Goal: Communication & Community: Answer question/provide support

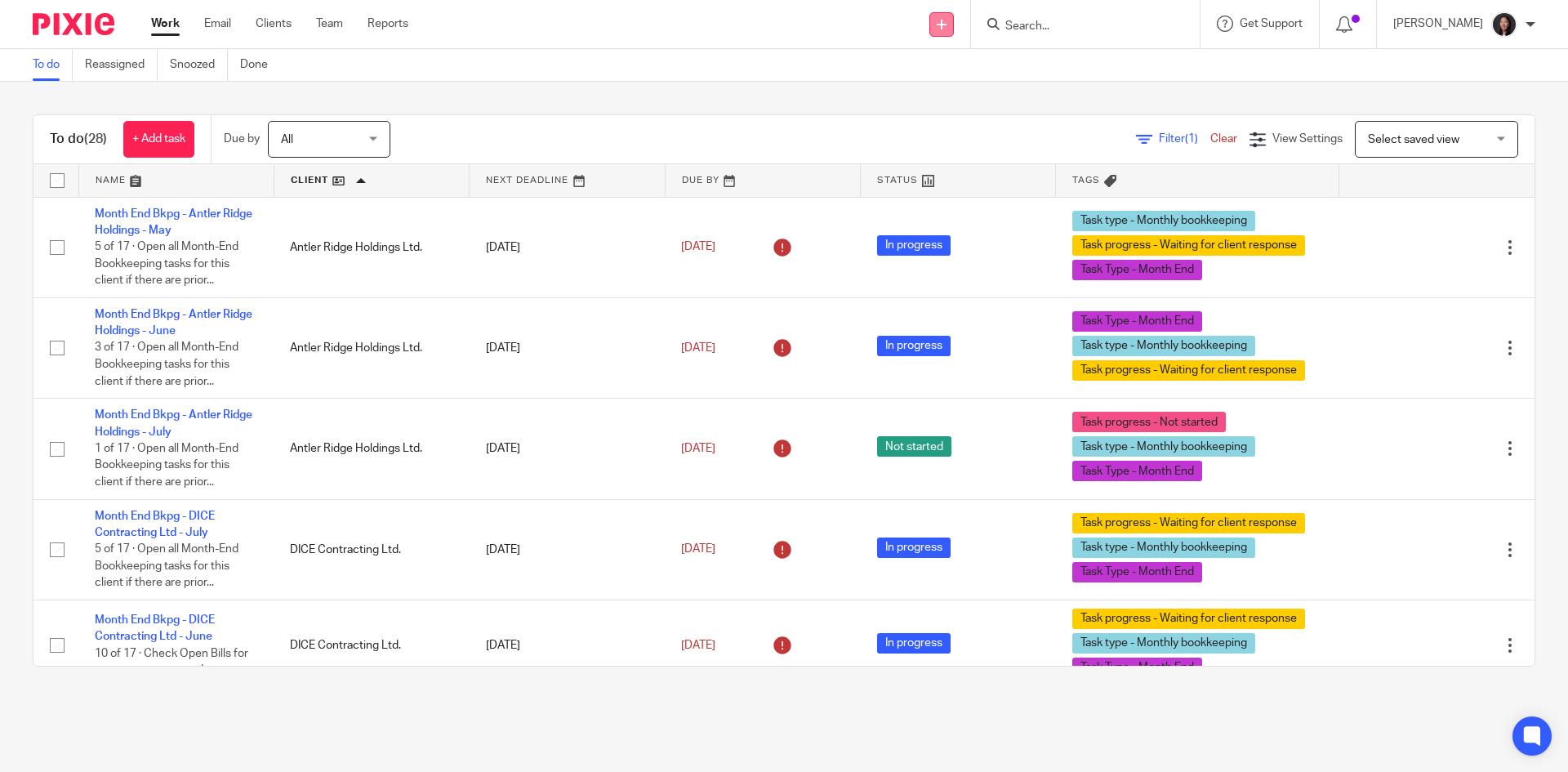
click at [954, 27] on link at bounding box center [941, 24] width 24 height 24
click at [954, 74] on link "Send new email" at bounding box center [978, 77] width 114 height 24
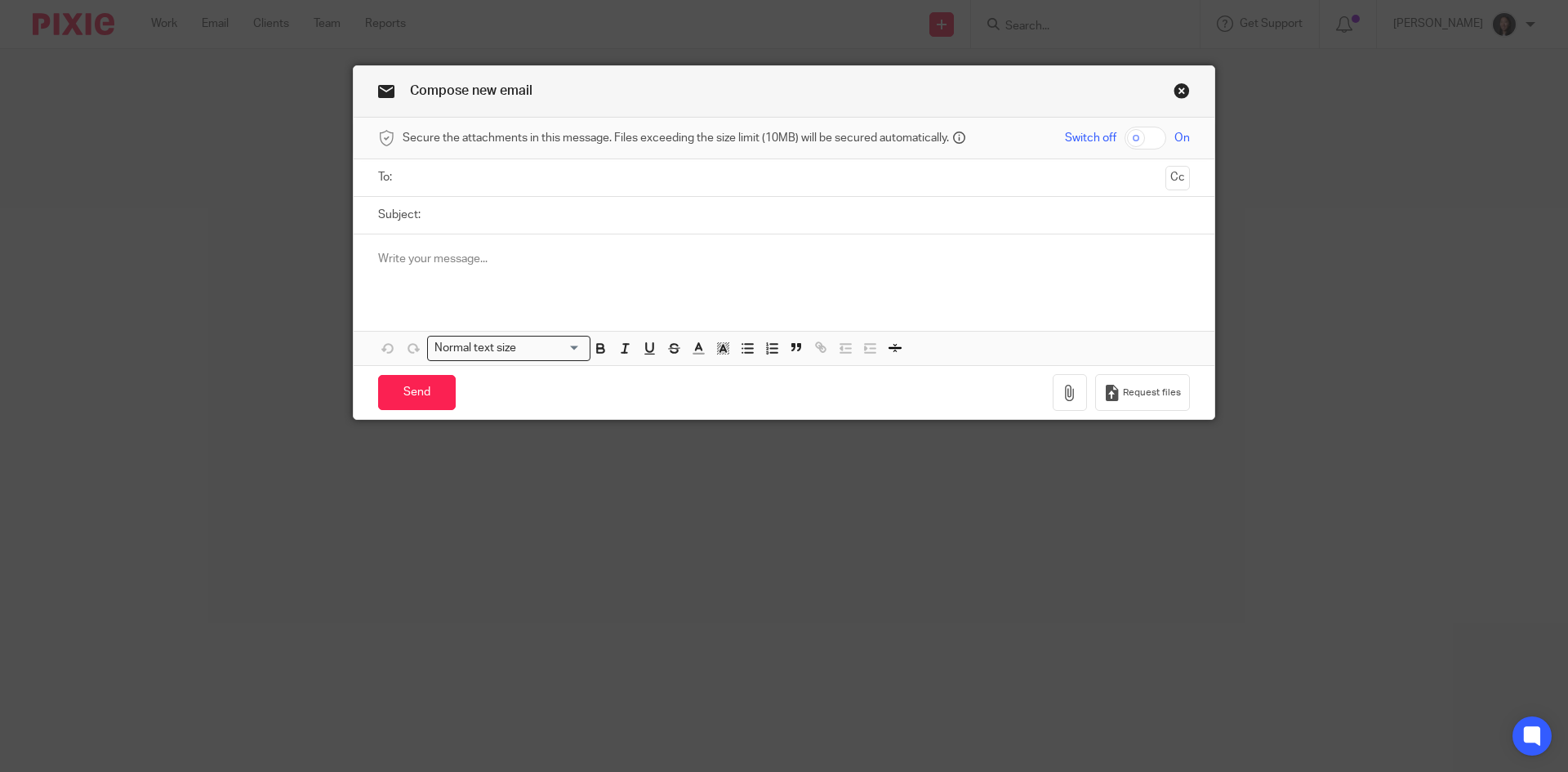
click at [487, 177] on input "text" at bounding box center [783, 178] width 750 height 19
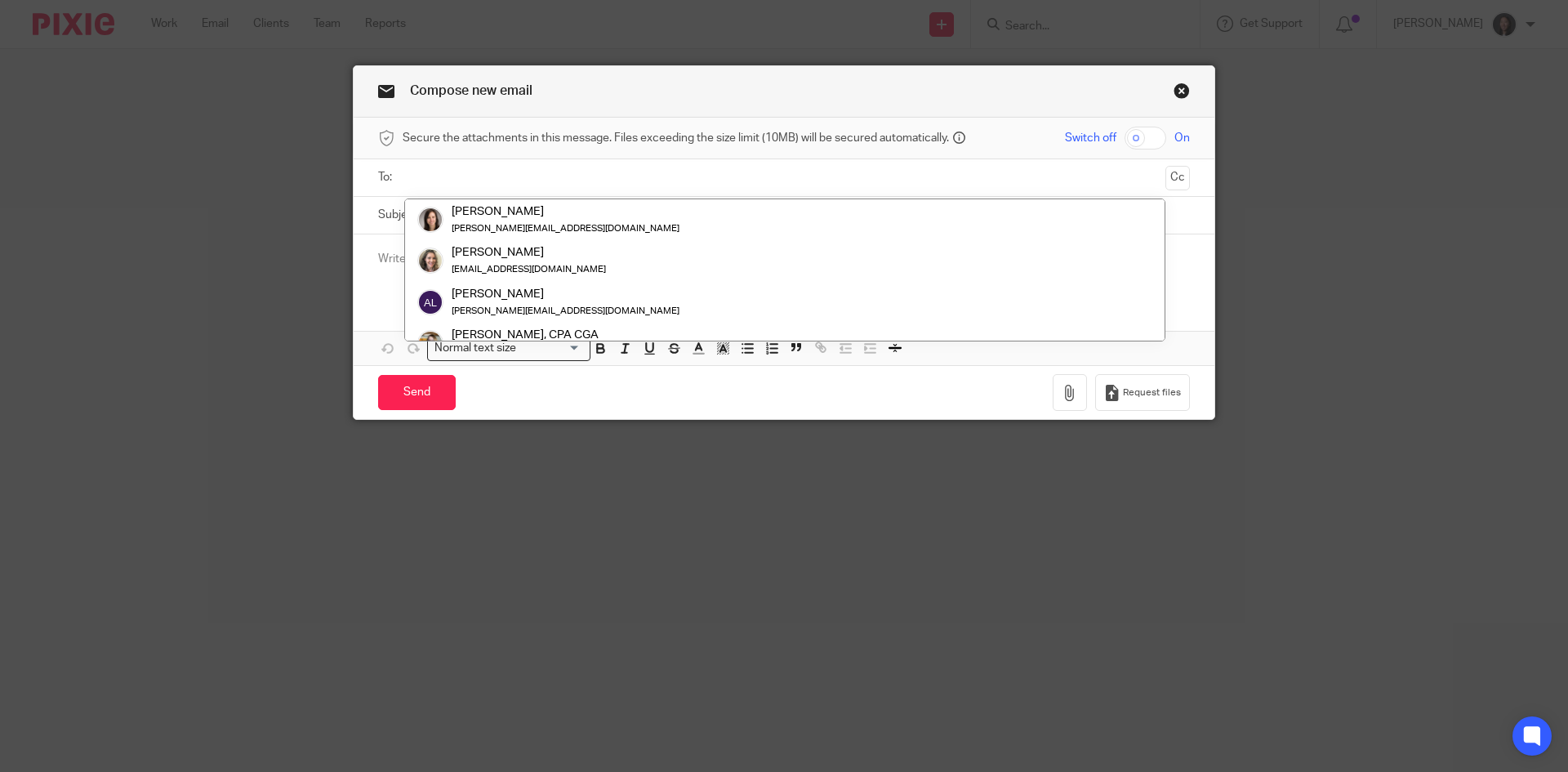
click at [361, 280] on div at bounding box center [783, 267] width 861 height 64
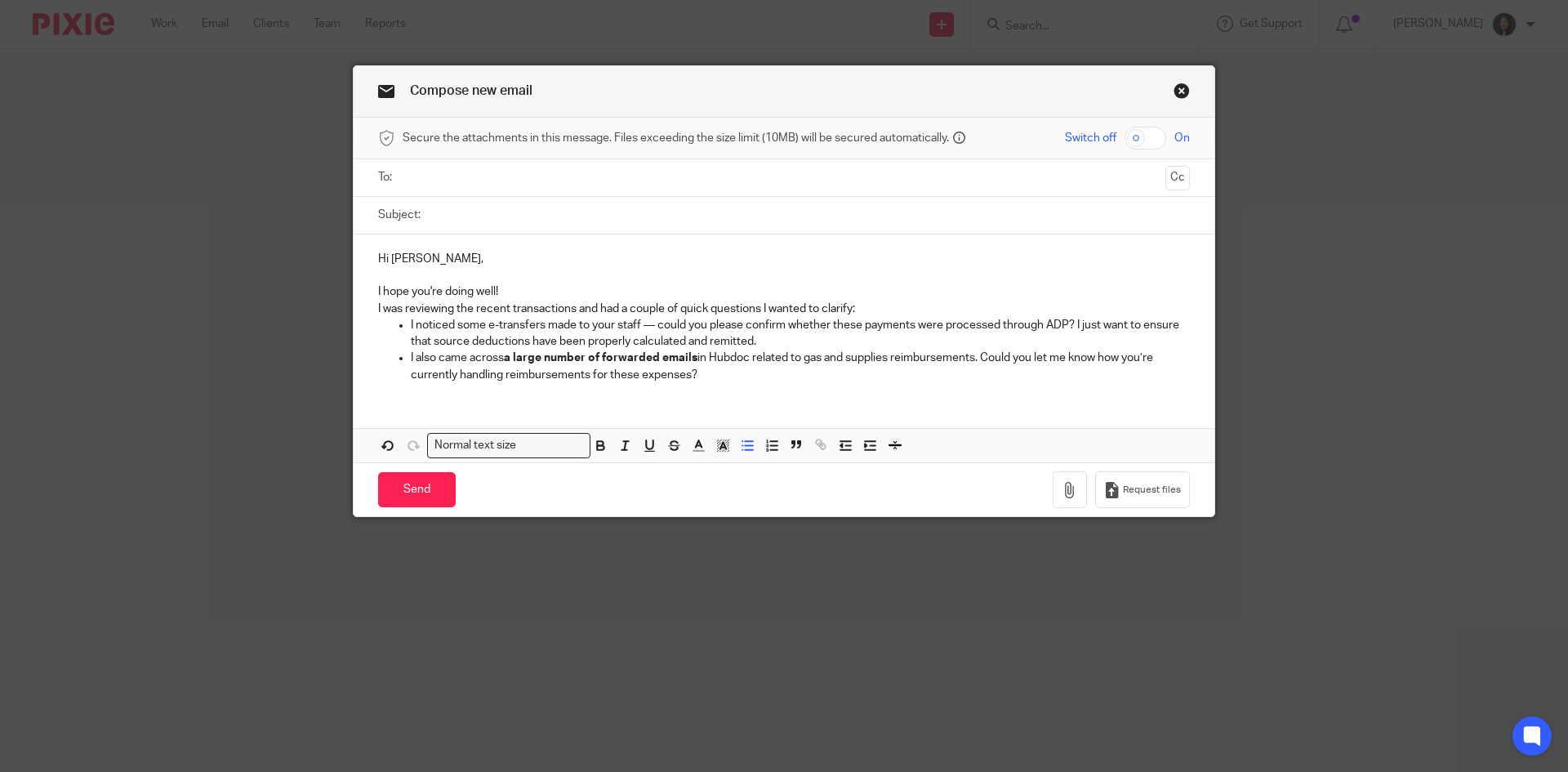
click at [353, 303] on div "Hi Richard, I hope you're doing well! I was reviewing the recent transactions a…" at bounding box center [783, 315] width 861 height 161
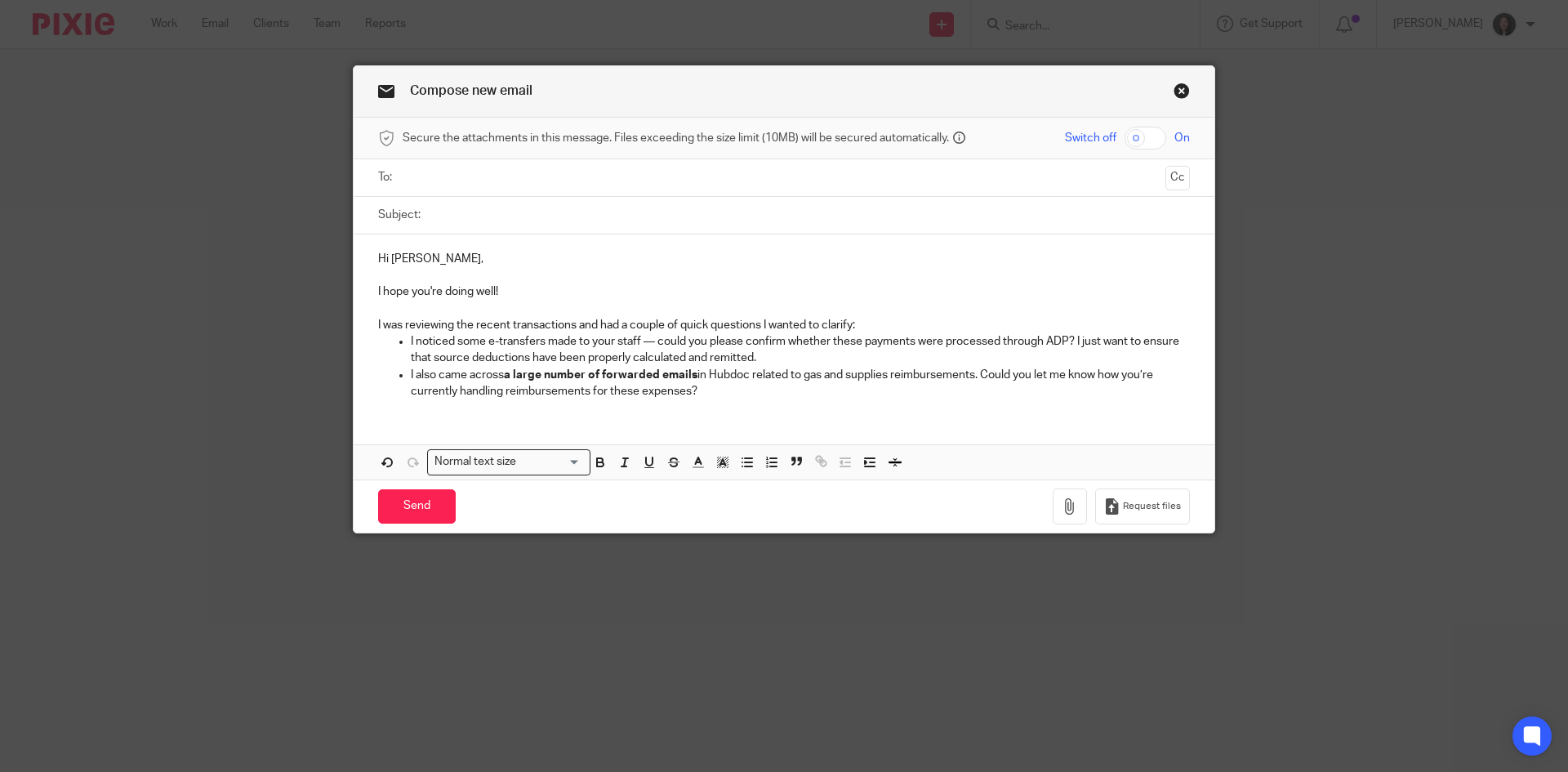
click at [783, 359] on p "I noticed some e-transfers made to your staff — could you please confirm whethe…" at bounding box center [800, 350] width 779 height 34
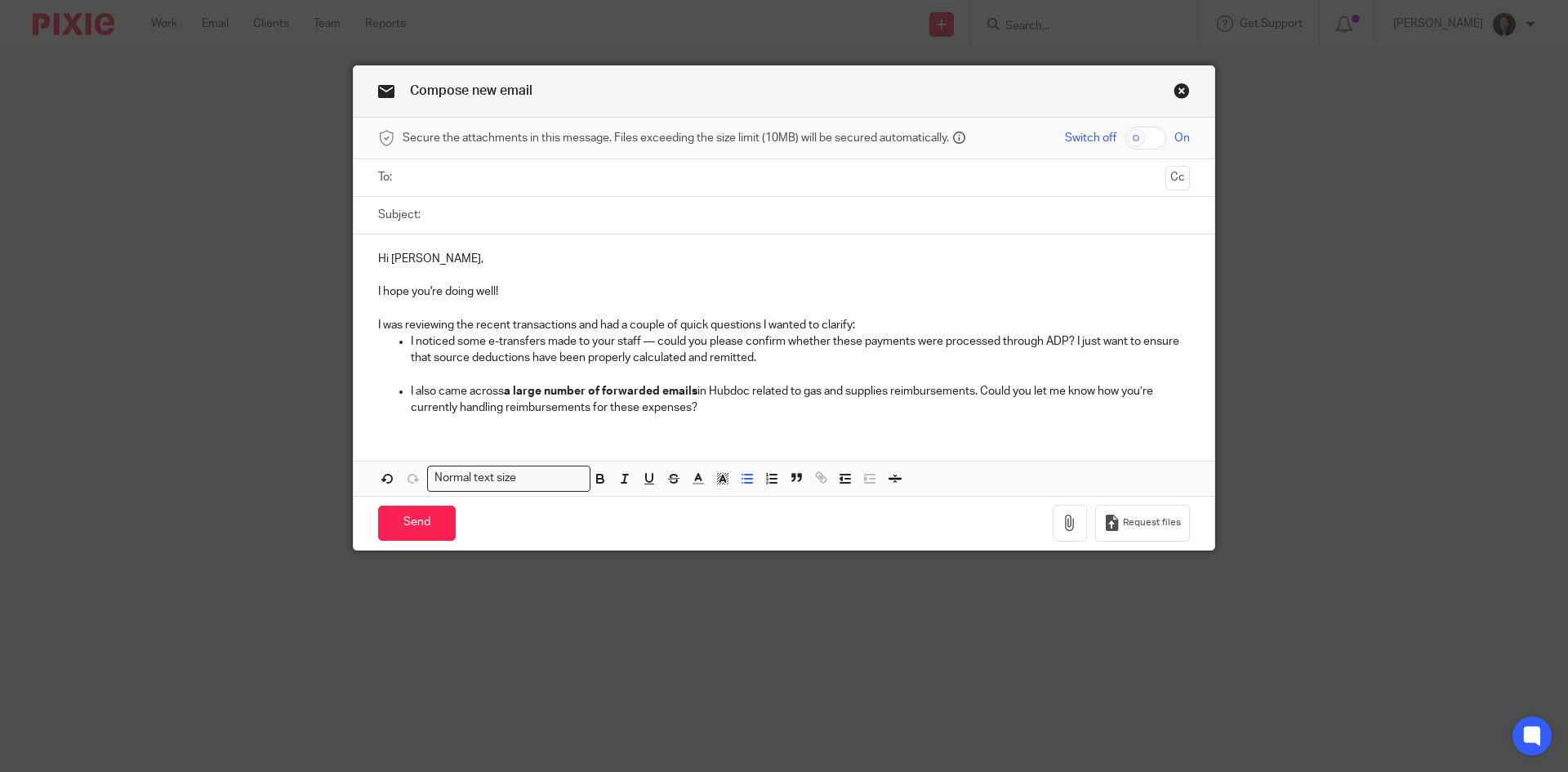
click at [411, 340] on p "I noticed some e-transfers made to your staff — could you please confirm whethe…" at bounding box center [800, 350] width 779 height 34
click at [764, 481] on icon "button" at bounding box center [771, 478] width 15 height 15
click at [399, 401] on ul "I also came across a large number of forwarded emails in Hubdoc related to gas …" at bounding box center [784, 400] width 812 height 34
click at [411, 390] on p "I also came across a large number of forwarded emails in Hubdoc related to gas …" at bounding box center [800, 400] width 779 height 34
click at [768, 476] on icon "button" at bounding box center [771, 478] width 15 height 15
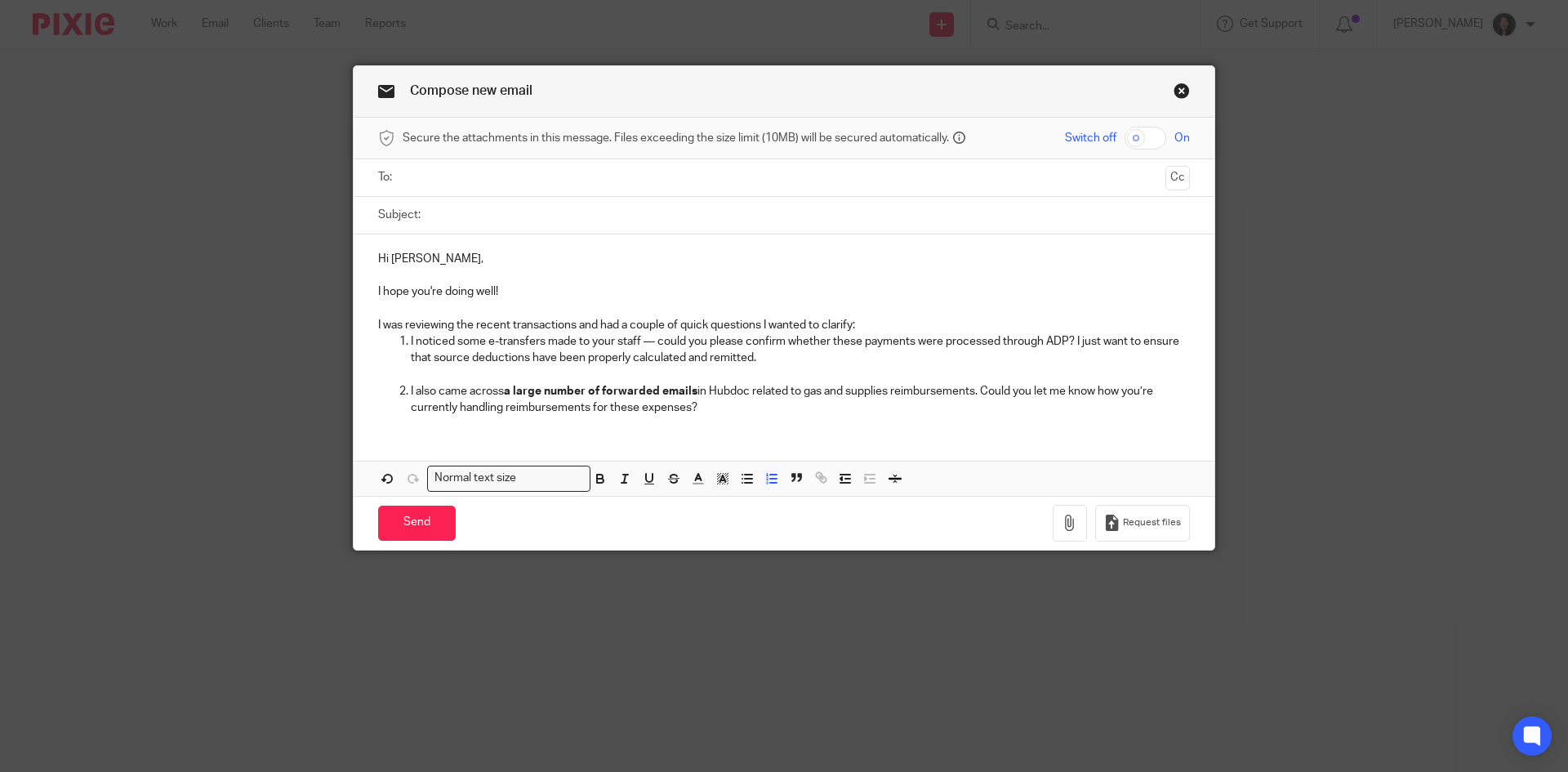
click at [706, 414] on p "I also came across a large number of forwarded emails in Hubdoc related to gas …" at bounding box center [800, 400] width 779 height 34
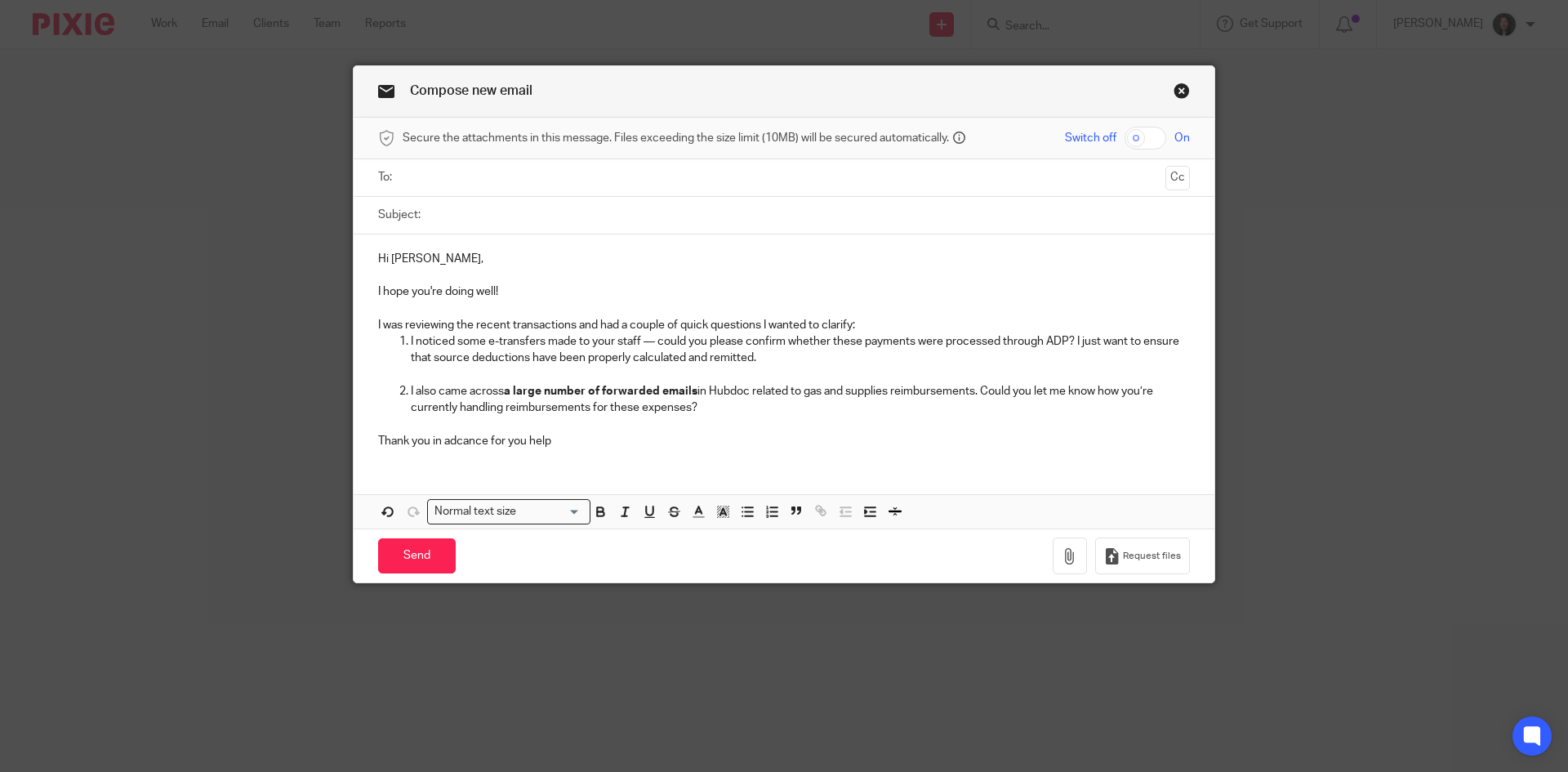
click at [524, 443] on p "Thank you in adcance for you help" at bounding box center [784, 440] width 812 height 16
click at [560, 441] on p "Thank you in advance for your help" at bounding box center [784, 440] width 812 height 16
click at [475, 188] on ul at bounding box center [784, 177] width 761 height 27
click at [479, 181] on input "text" at bounding box center [783, 178] width 750 height 19
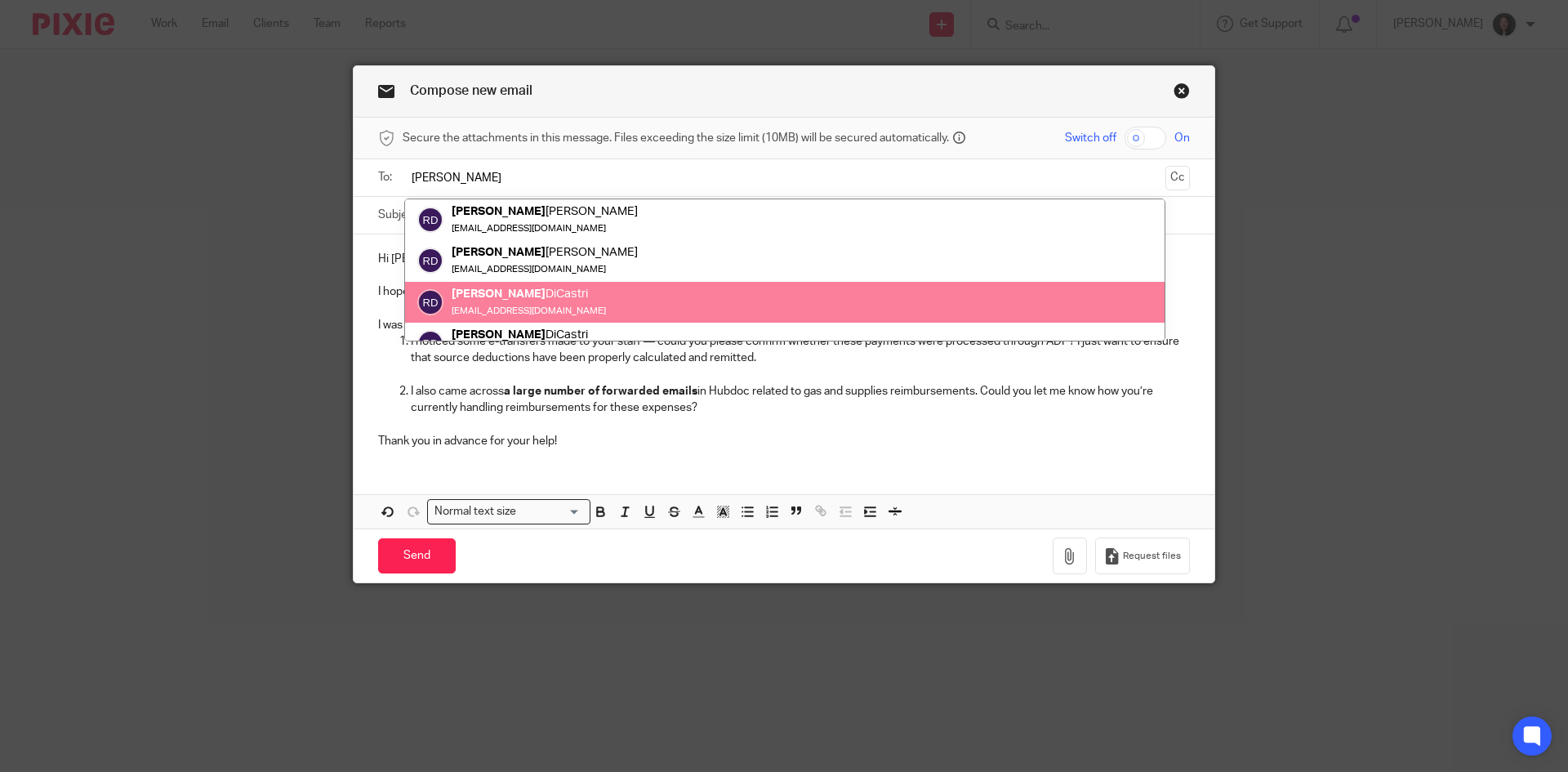
type input "richard"
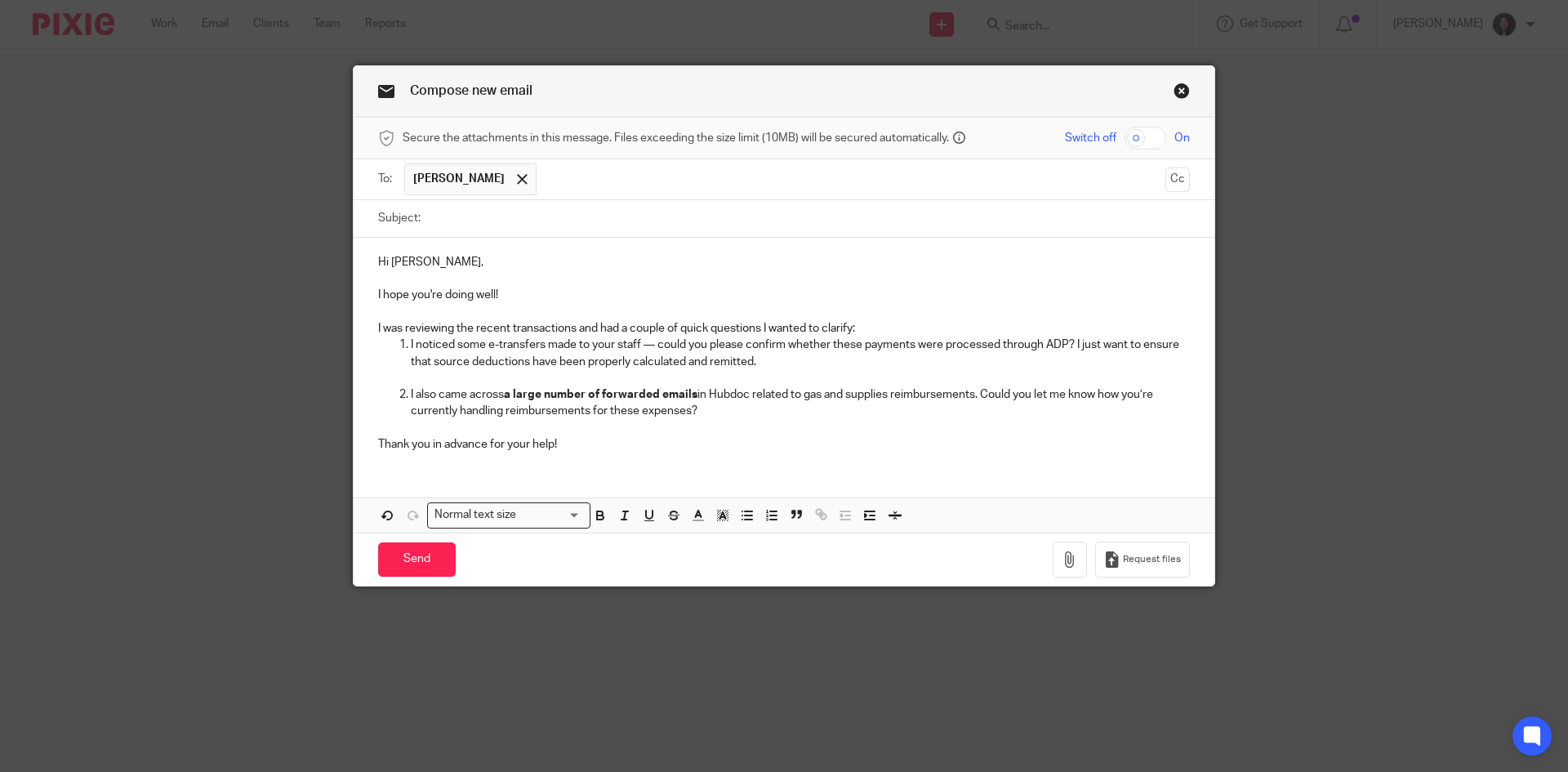
click at [512, 214] on input "Subject:" at bounding box center [809, 218] width 761 height 37
paste input "Clarification on Staff Payments and Reimbursements"
type input "Clarification on Staff Payments and Reimbursements"
click at [579, 452] on p "Thank you in advance for your help!" at bounding box center [784, 444] width 812 height 16
click at [400, 558] on input "Send" at bounding box center [417, 560] width 77 height 35
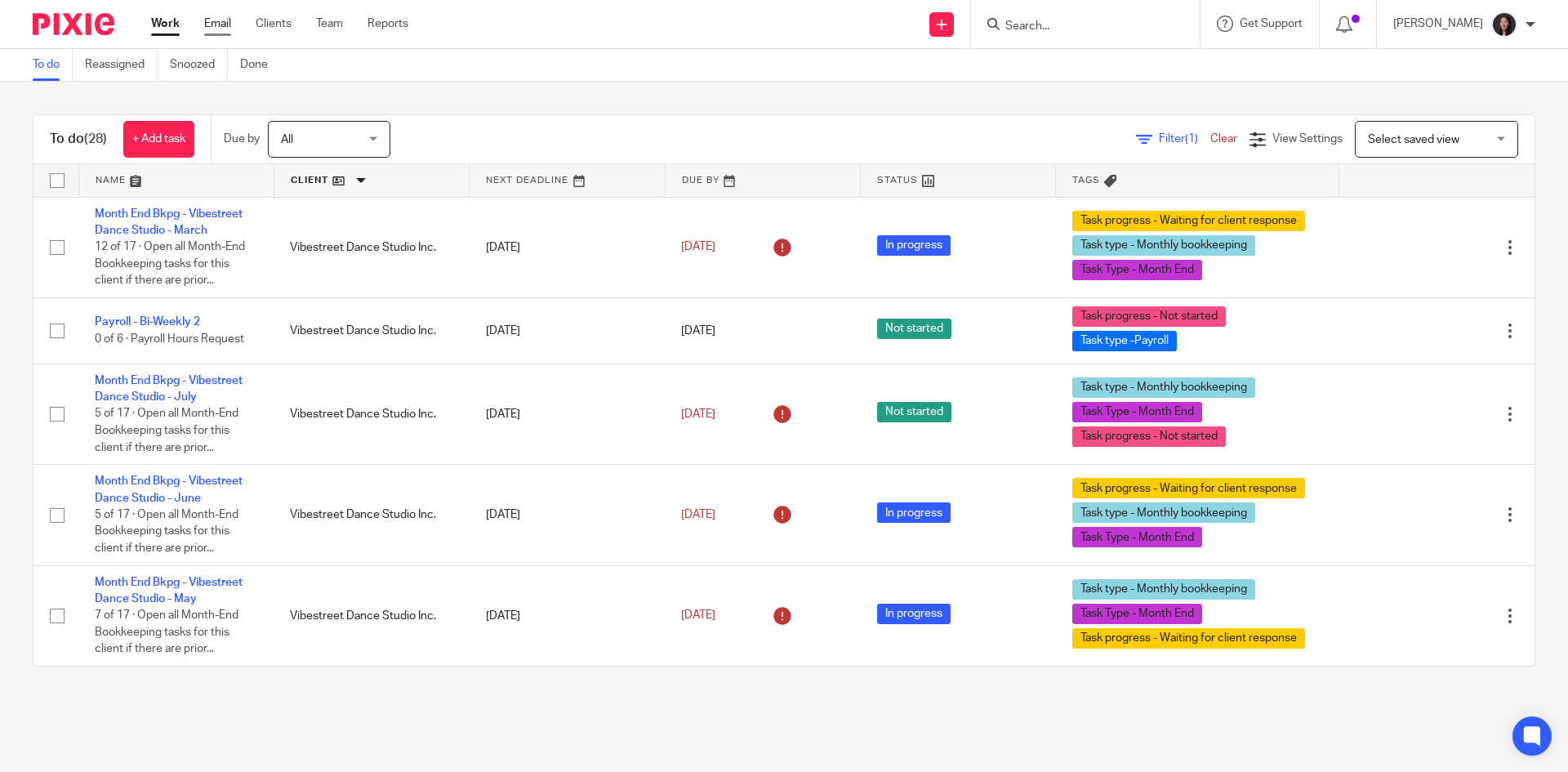
click at [216, 27] on link "Email" at bounding box center [217, 23] width 27 height 16
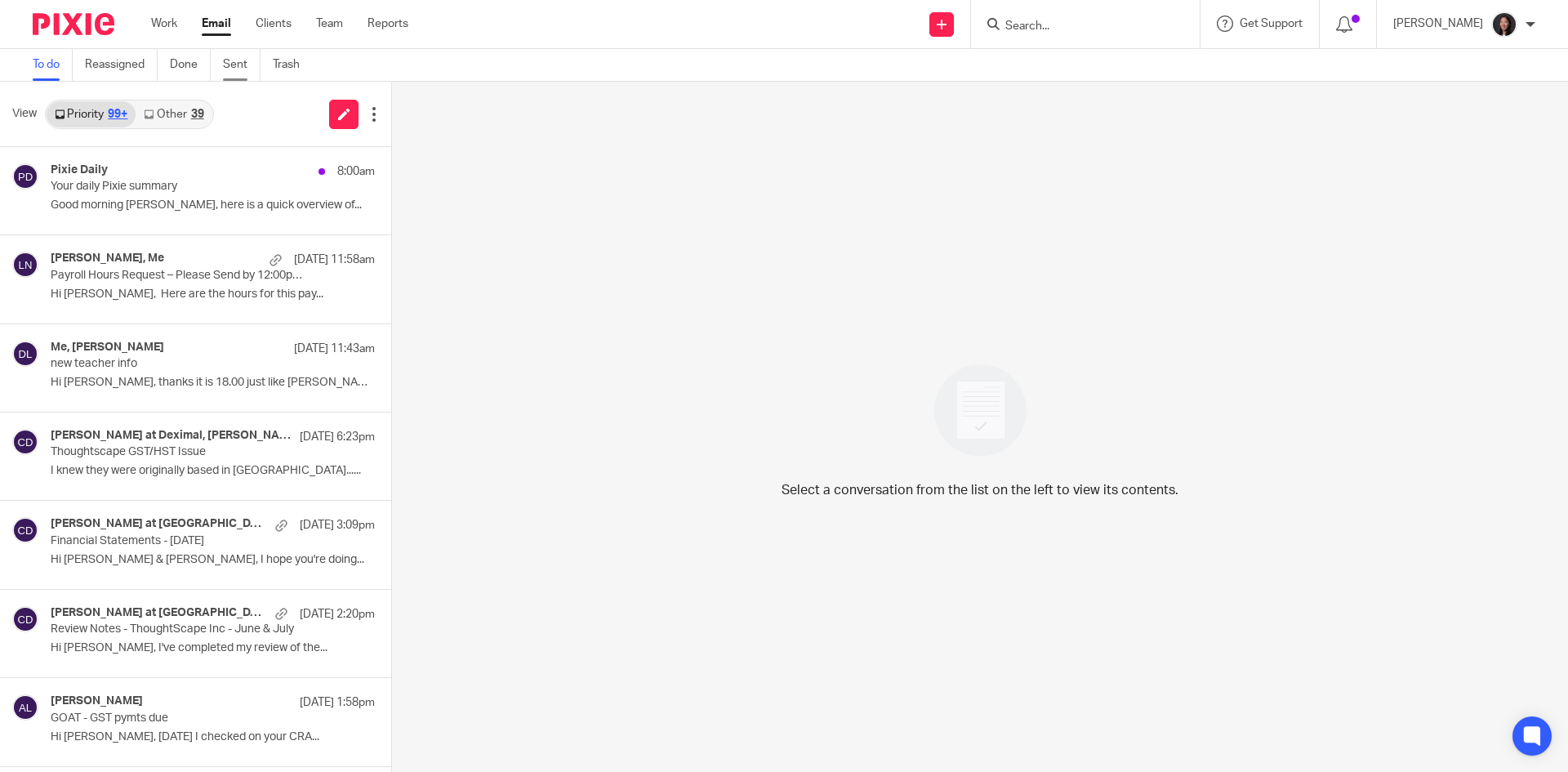
click at [232, 58] on link "Sent" at bounding box center [242, 64] width 38 height 32
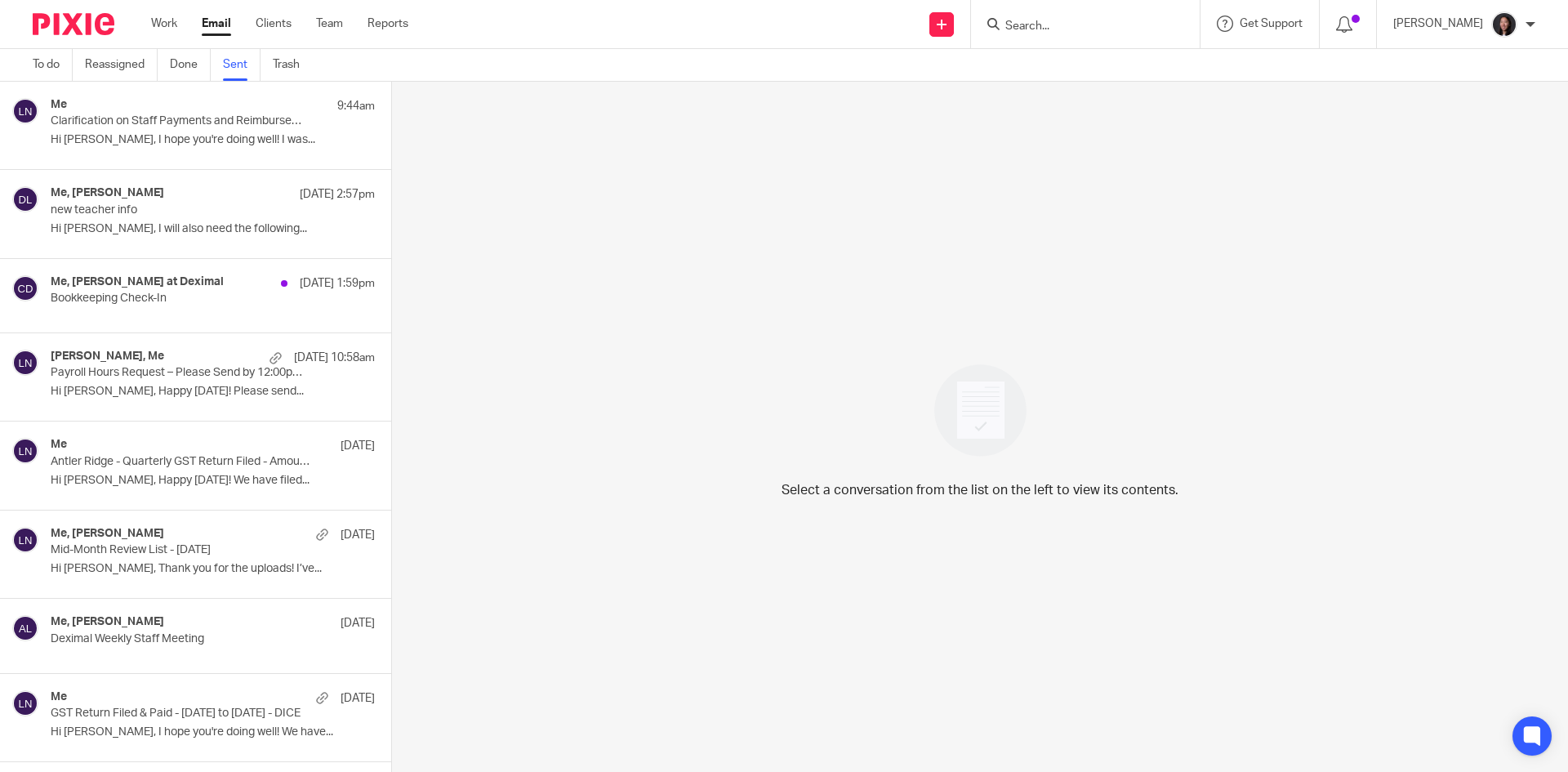
click at [161, 133] on p "Hi [PERSON_NAME], I hope you're doing well! I was..." at bounding box center [212, 140] width 324 height 14
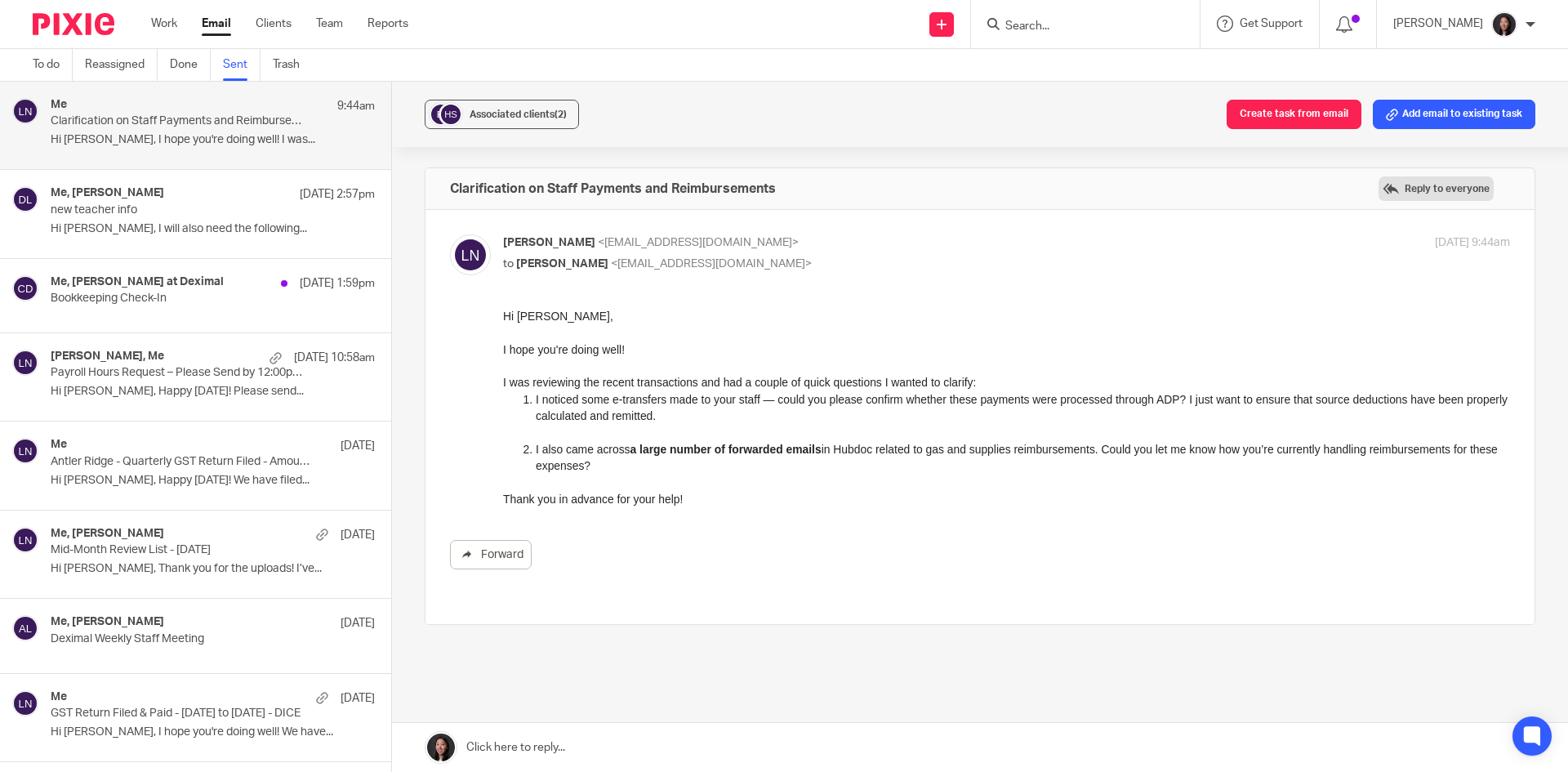
click at [1397, 187] on label "Reply to everyone" at bounding box center [1436, 188] width 115 height 24
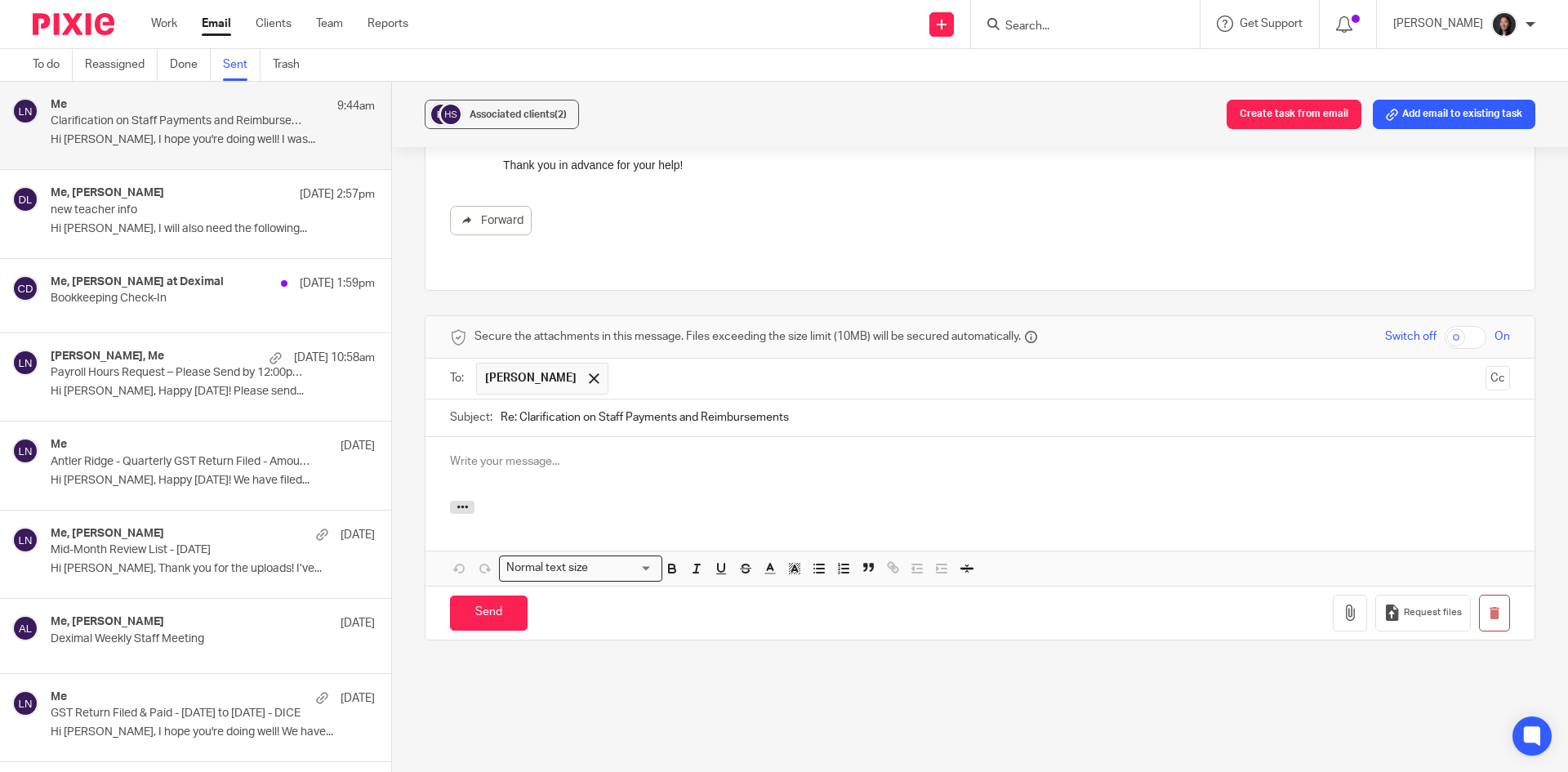
click at [695, 453] on p at bounding box center [979, 461] width 1060 height 16
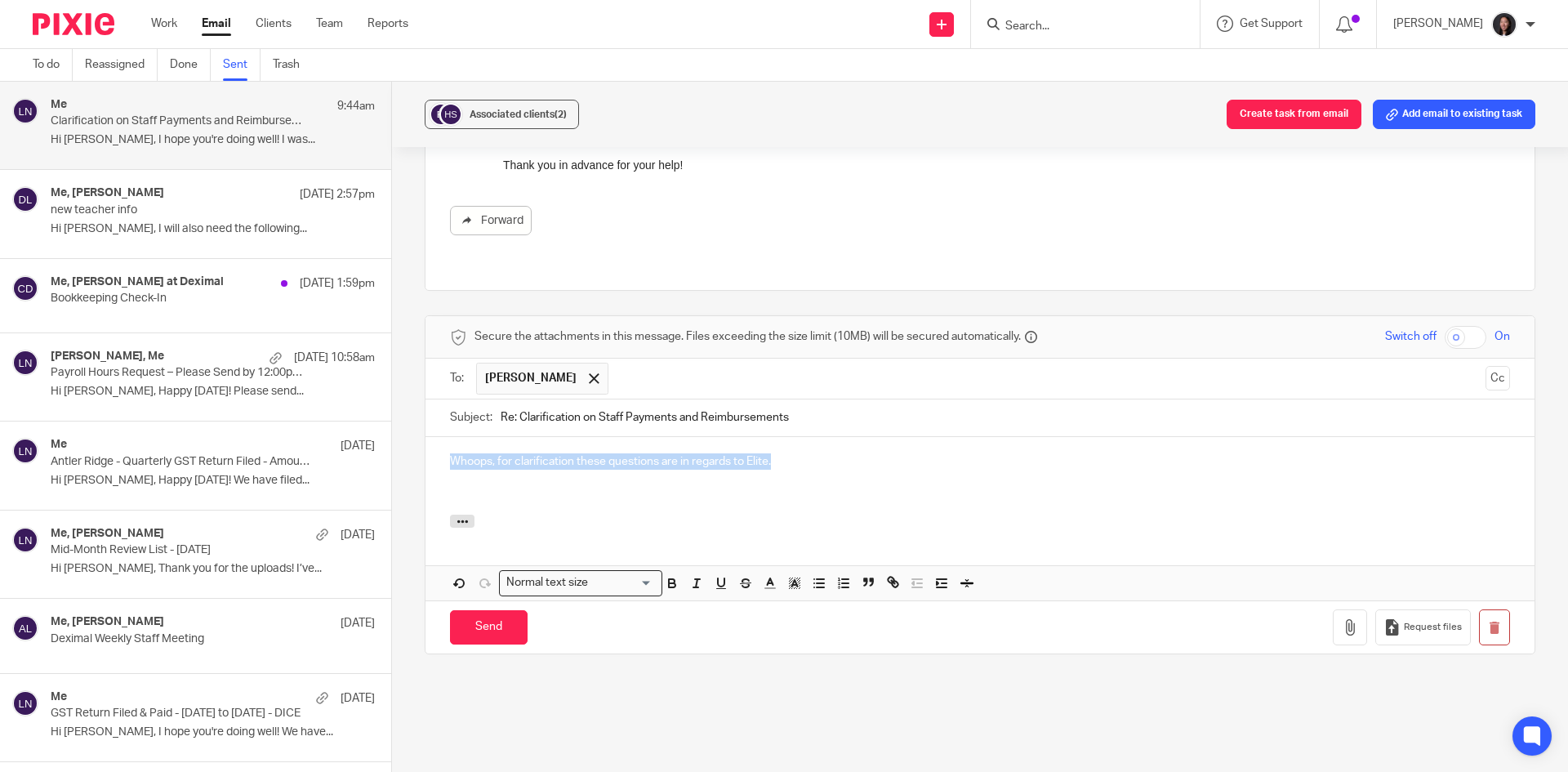
drag, startPoint x: 790, startPoint y: 457, endPoint x: 389, endPoint y: 428, distance: 402.0
click at [392, 428] on div "Associated clients (2) Create task from email Add email to existing task Clarif…" at bounding box center [980, 426] width 1176 height 690
copy p "Whoops, for clarification these questions are in regards to Elite."
click at [770, 486] on p at bounding box center [979, 493] width 1060 height 16
drag, startPoint x: 793, startPoint y: 451, endPoint x: 265, endPoint y: 444, distance: 528.0
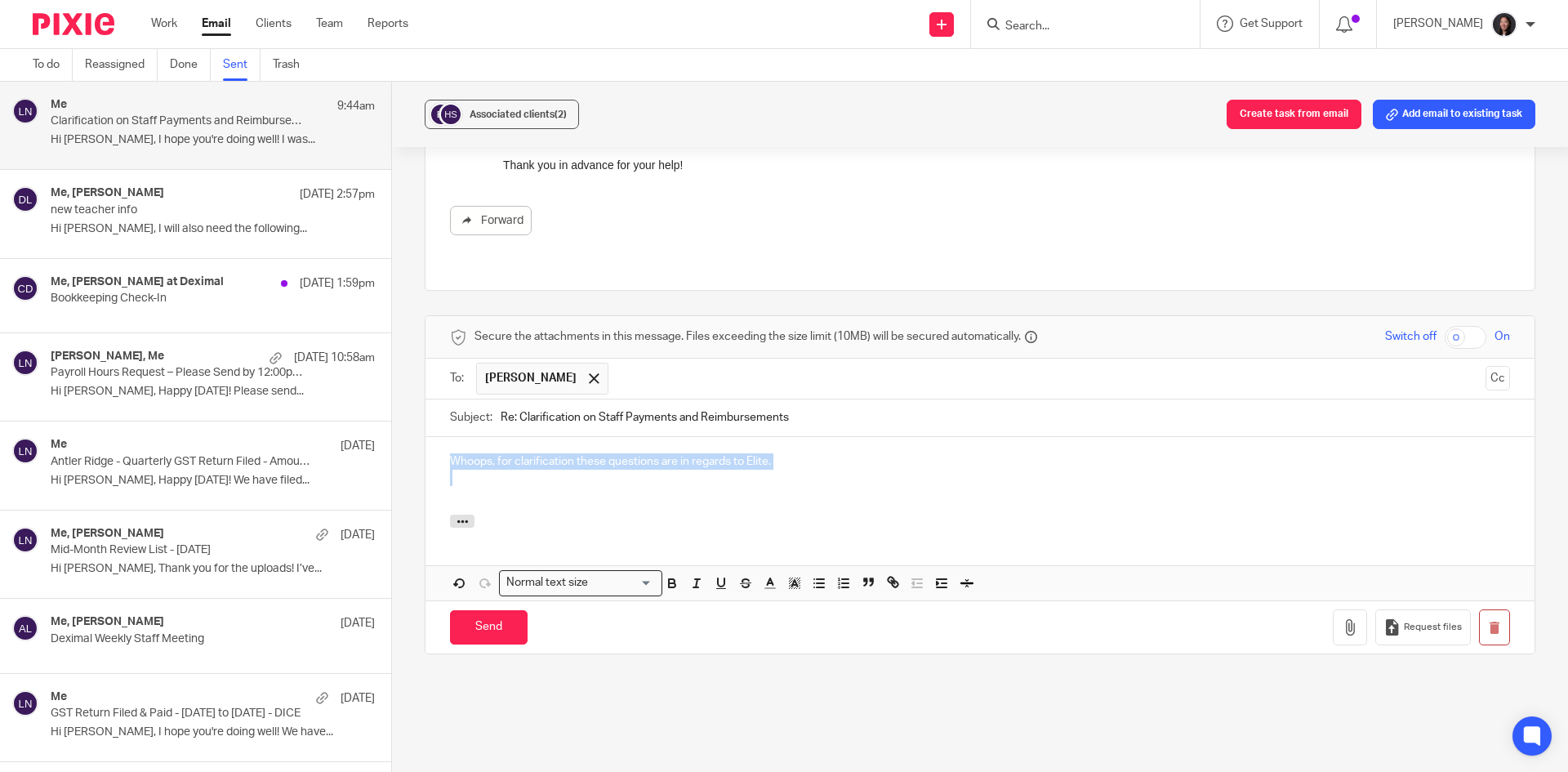
click at [265, 444] on div "Me 9:44am Clarification on Staff Payments and Reimbursements Hi Richard, I hope…" at bounding box center [784, 426] width 1568 height 690
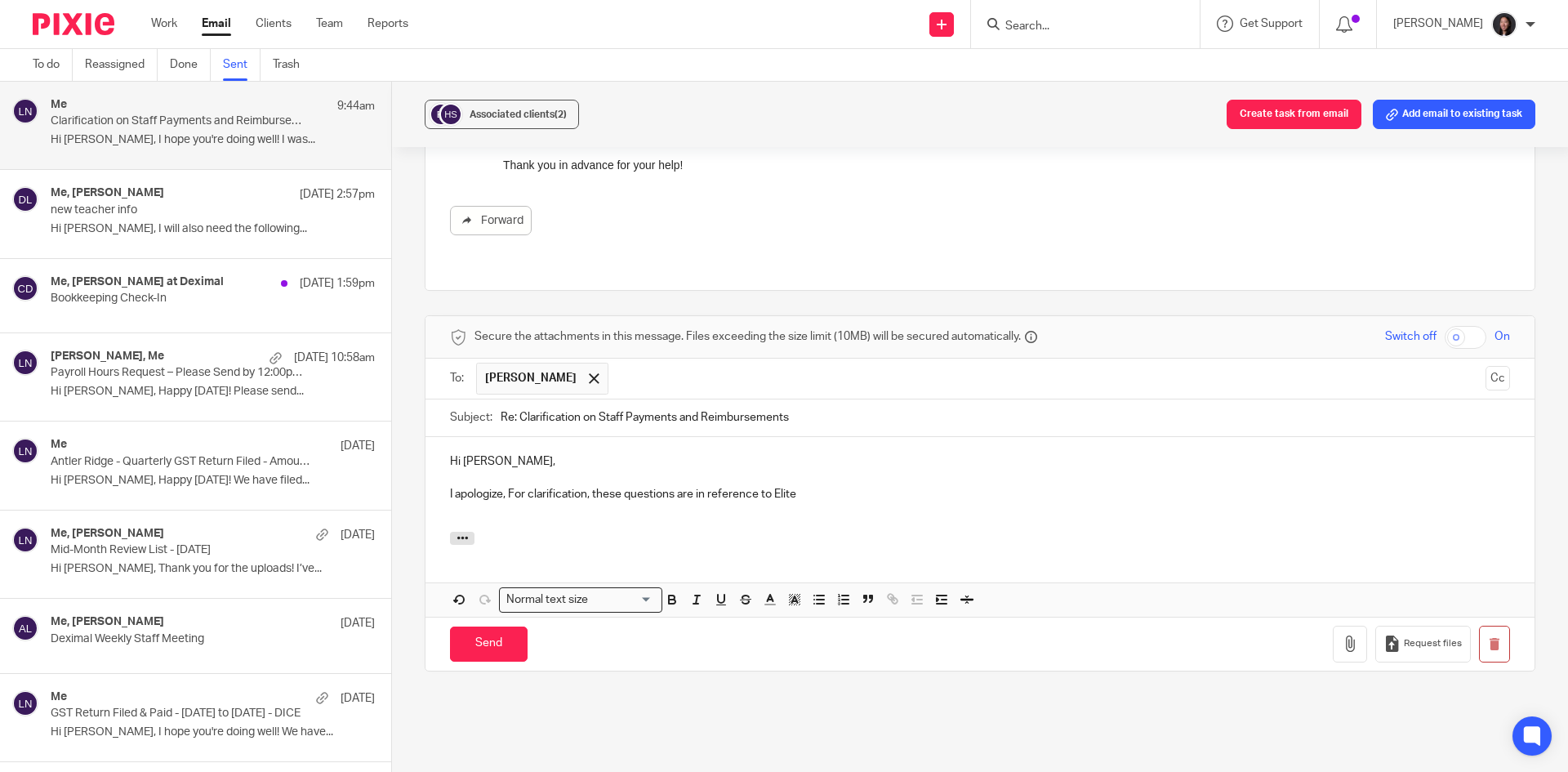
click at [509, 486] on p "I apologize, For clarification, these questions are in reference to Elite" at bounding box center [979, 493] width 1060 height 16
click at [793, 486] on p "I apologize, for clarification, these questions are in reference to Elite" at bounding box center [979, 493] width 1060 height 16
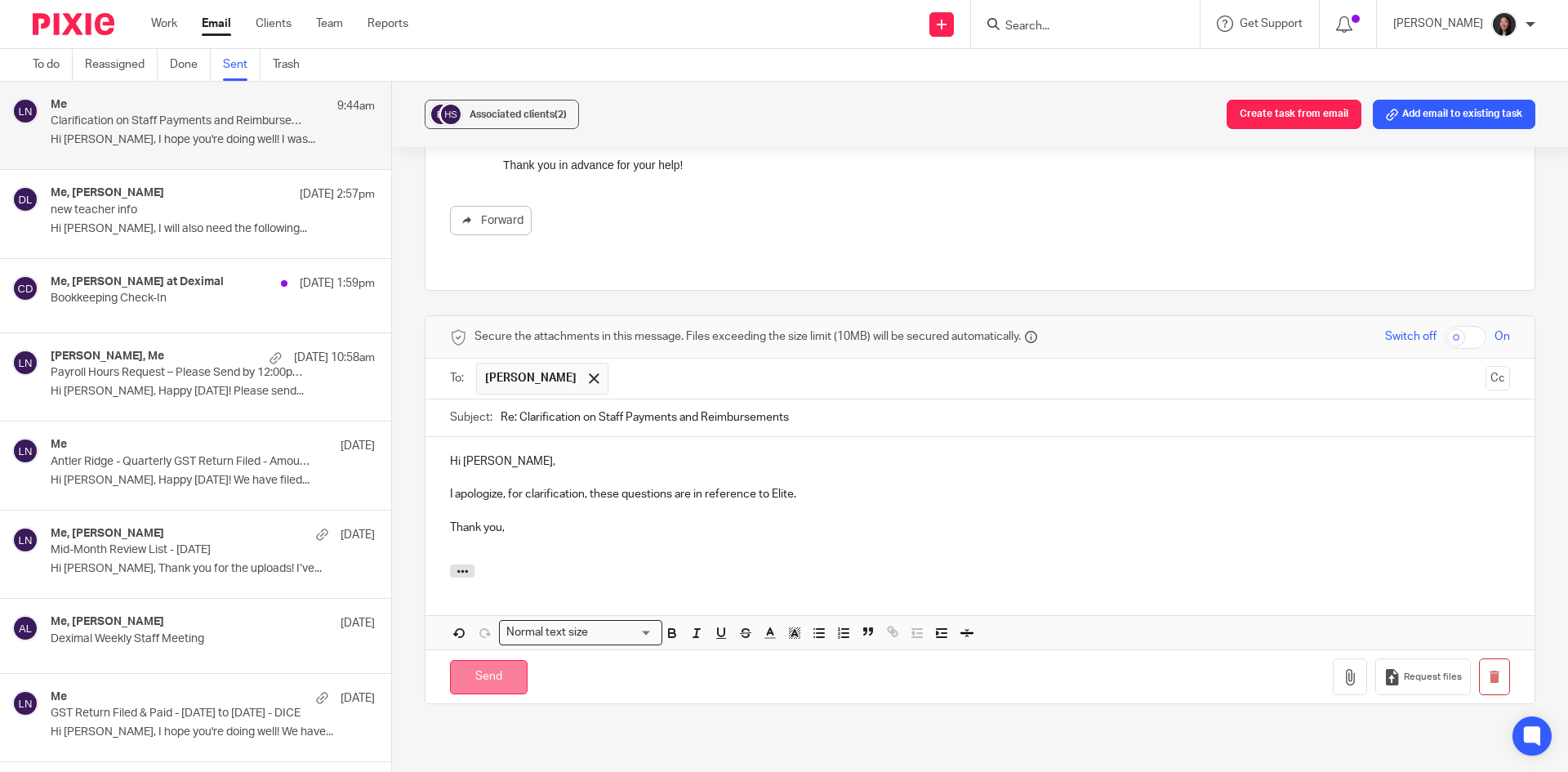
click at [481, 660] on input "Send" at bounding box center [488, 677] width 77 height 35
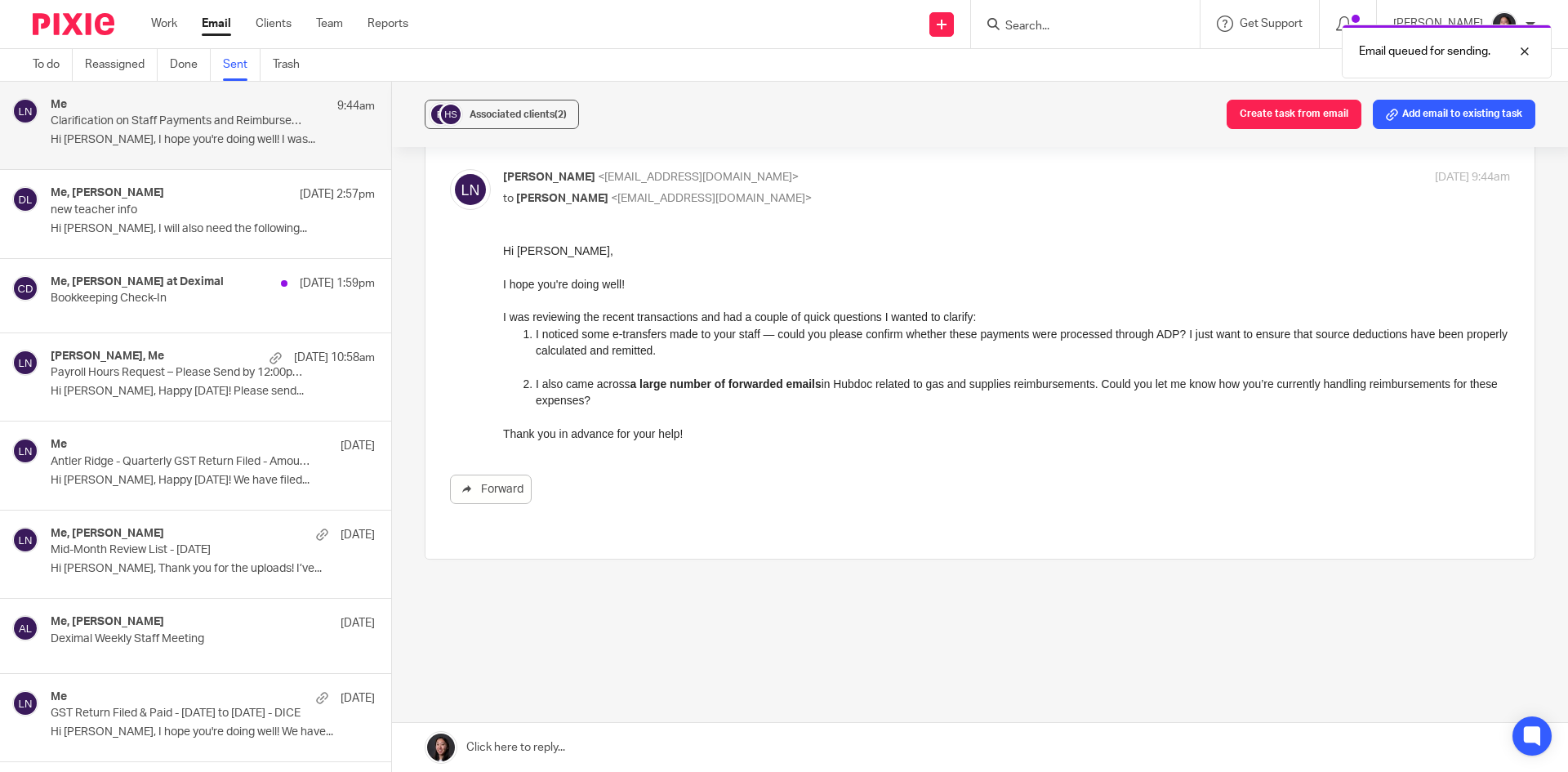
scroll to position [49, 0]
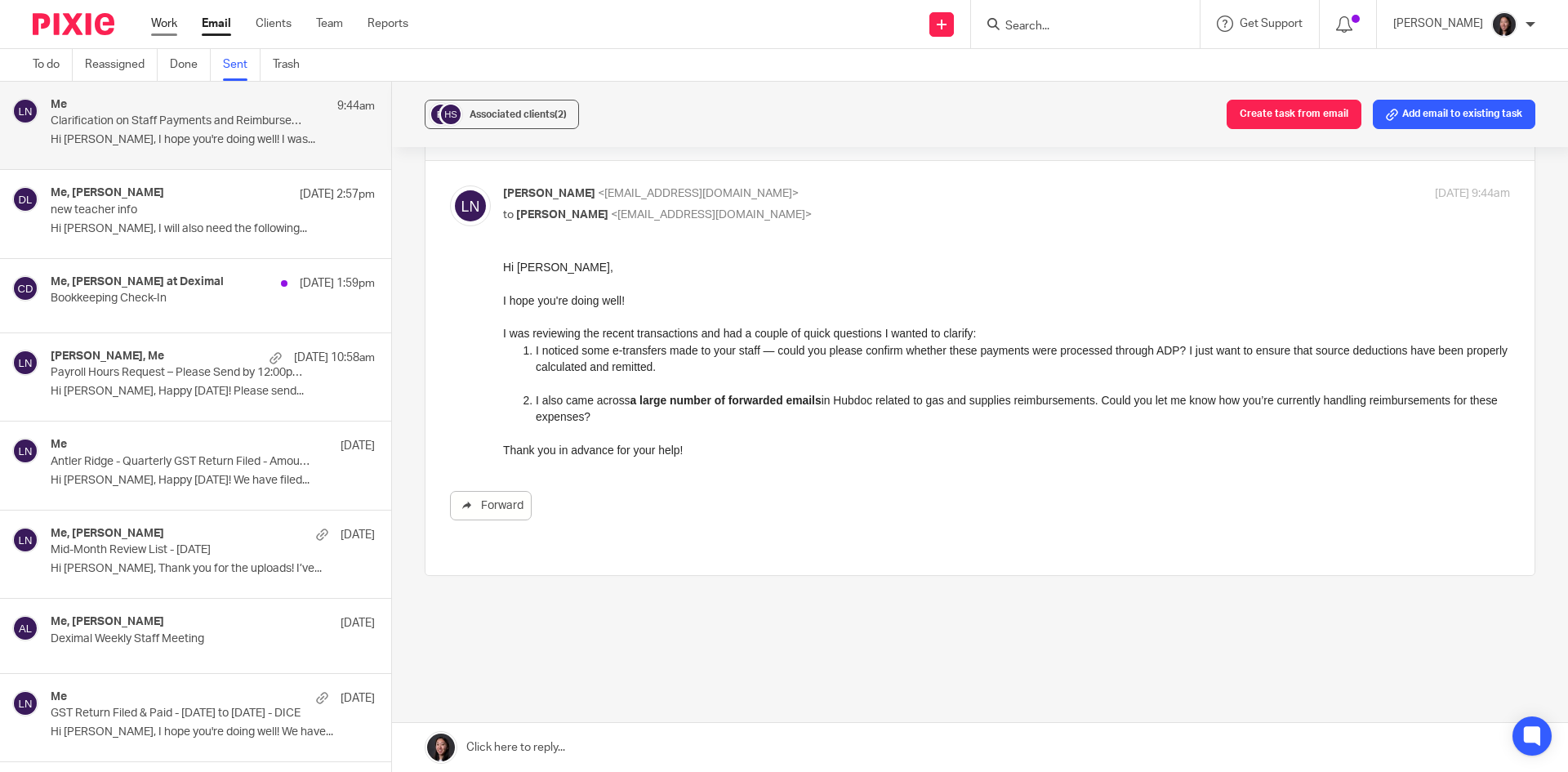
click at [161, 27] on link "Work" at bounding box center [164, 23] width 26 height 16
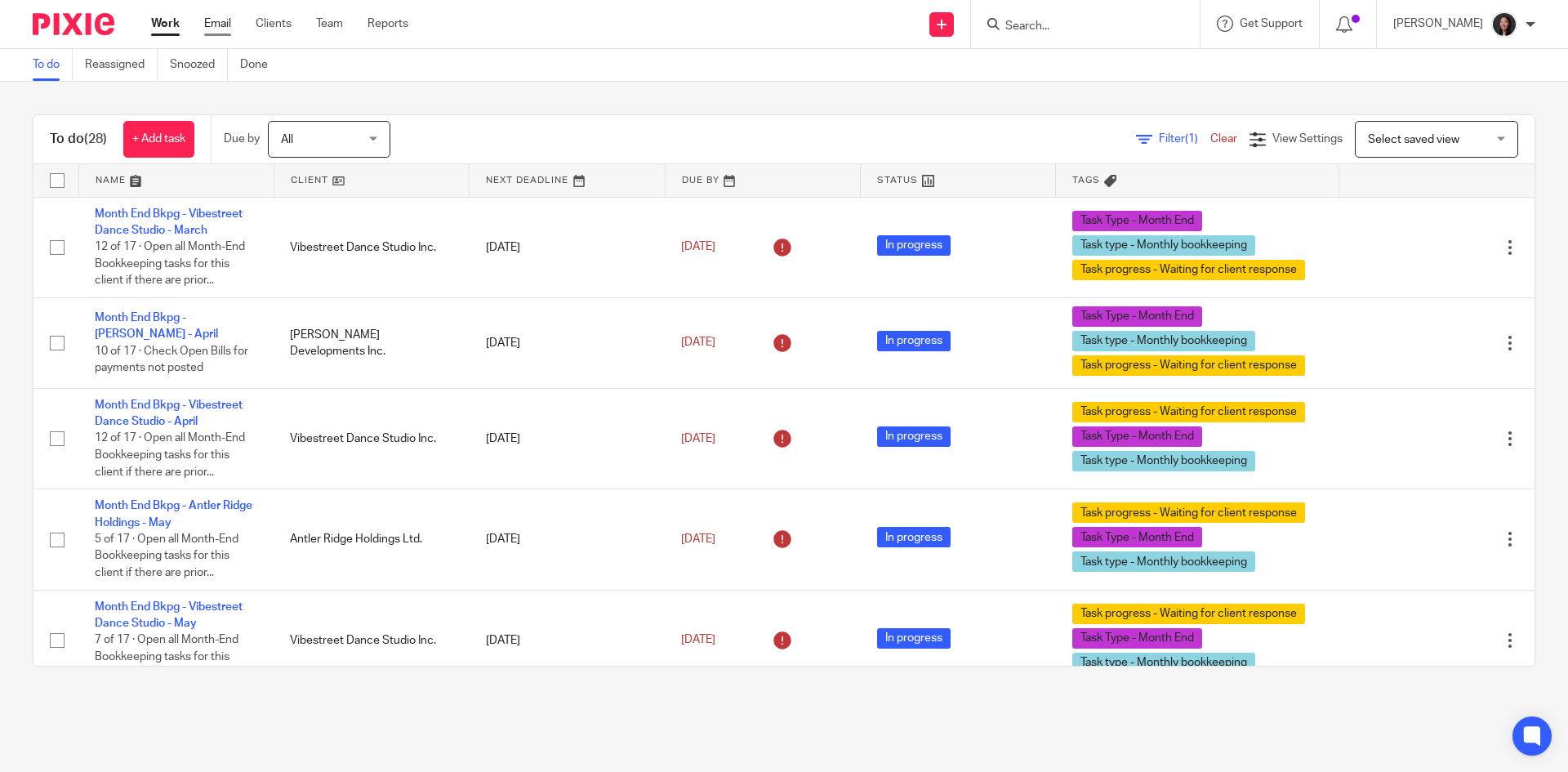
click at [209, 21] on link "Email" at bounding box center [217, 23] width 27 height 16
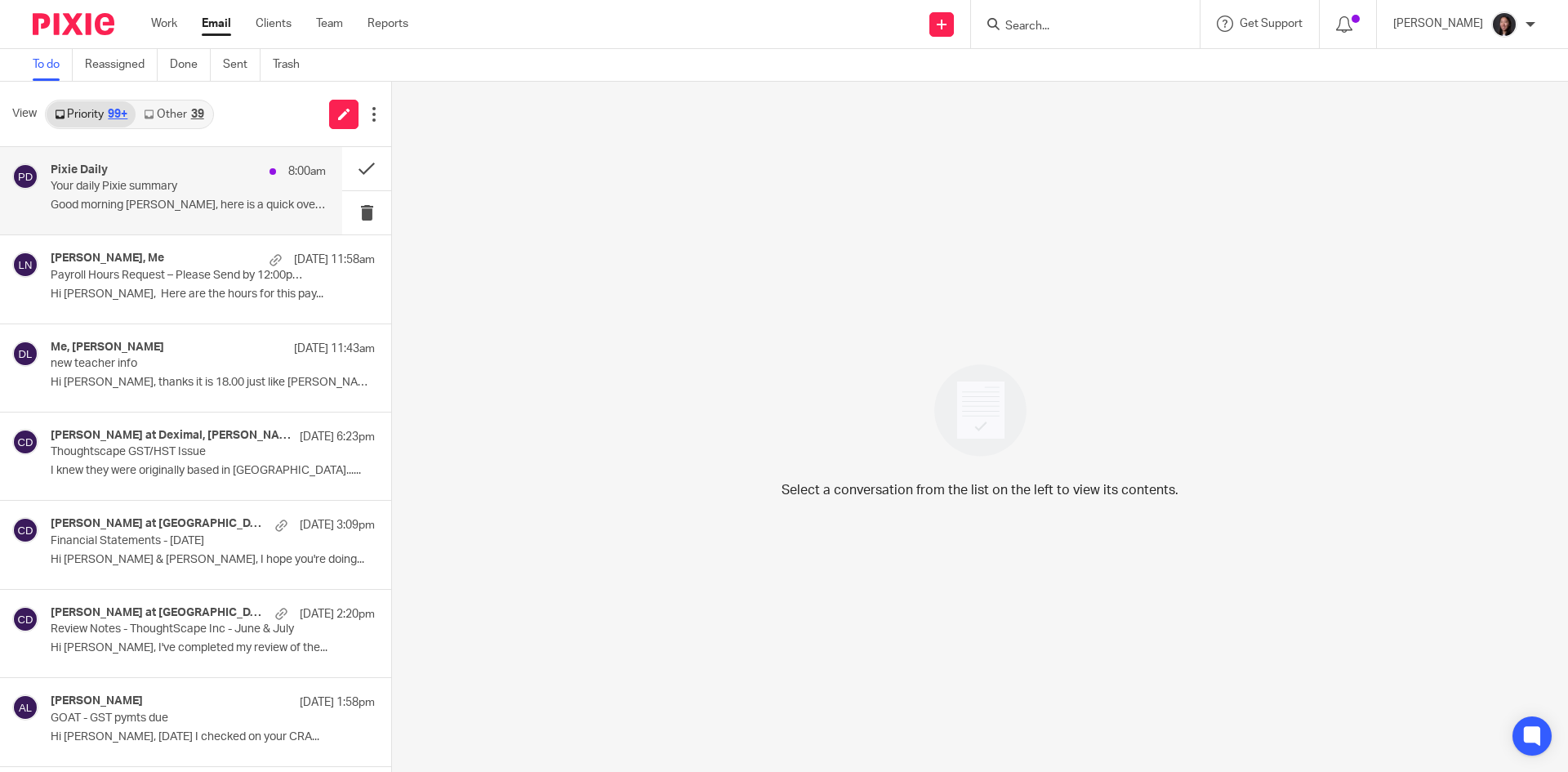
click at [156, 153] on div "Pixie Daily 8:00am Your daily Pixie summary Good morning Lili, here is a quick …" at bounding box center [171, 191] width 342 height 88
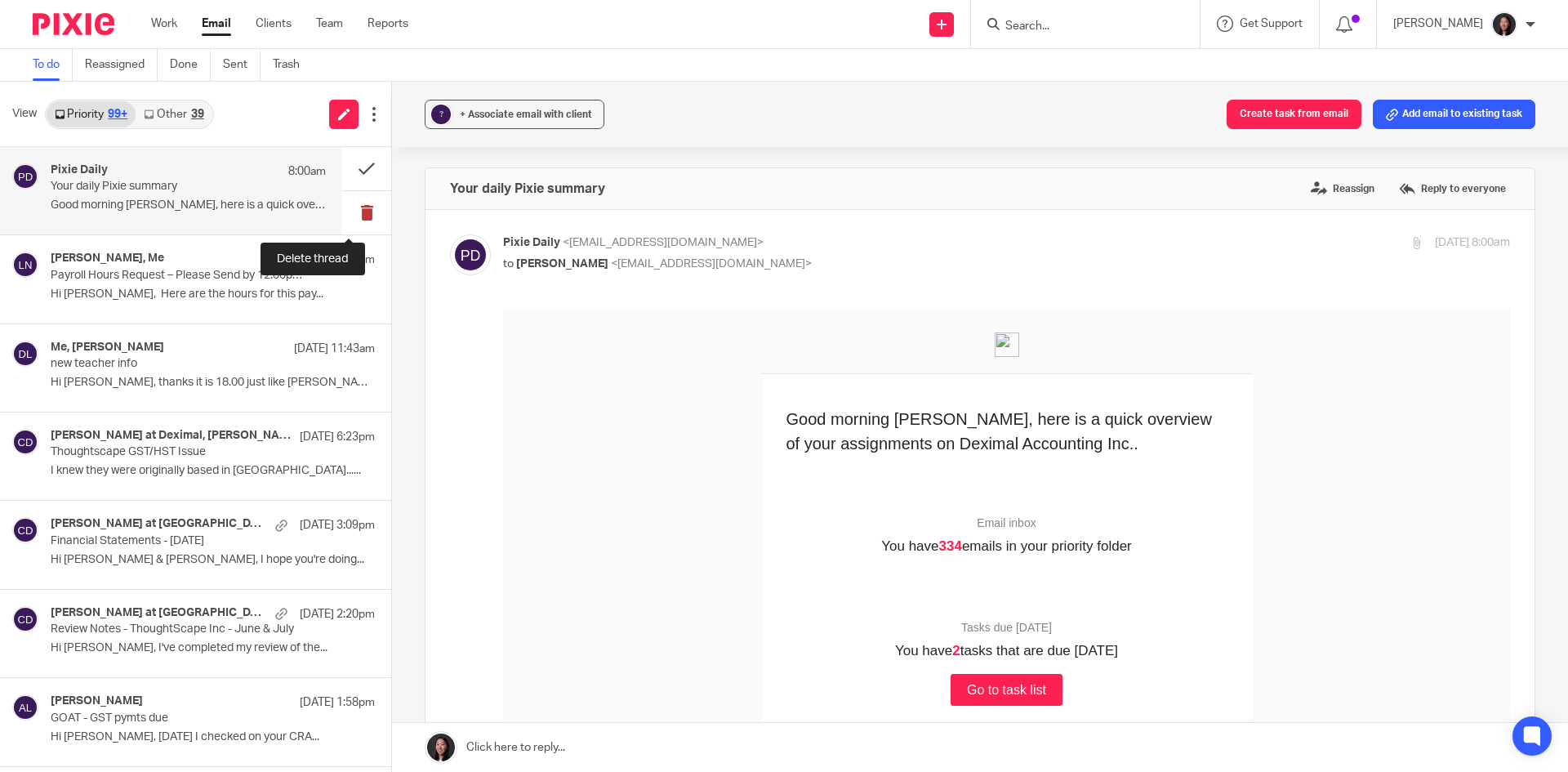
click at [342, 217] on button at bounding box center [366, 212] width 49 height 43
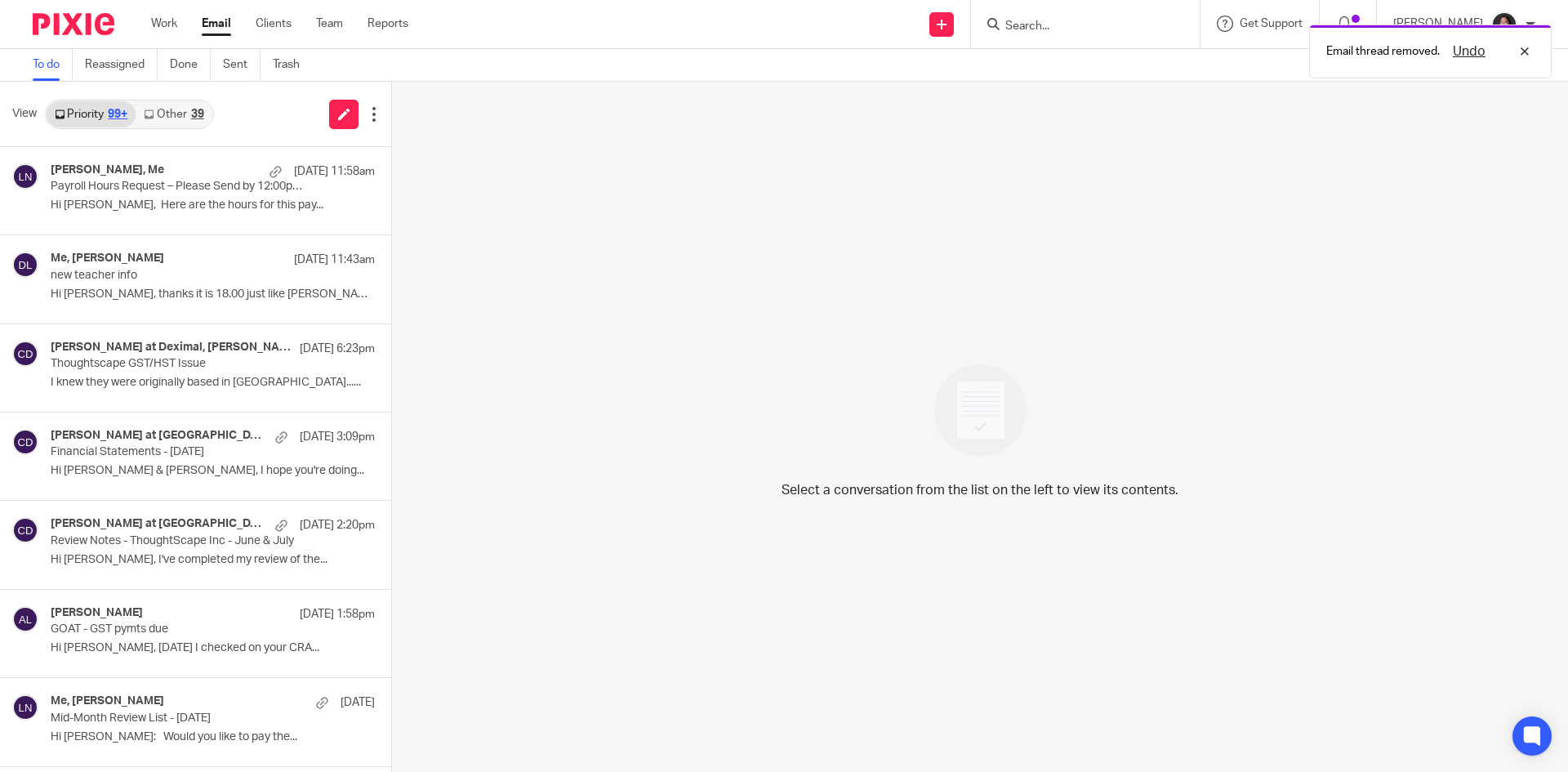
click at [171, 107] on link "Other 39" at bounding box center [174, 114] width 76 height 26
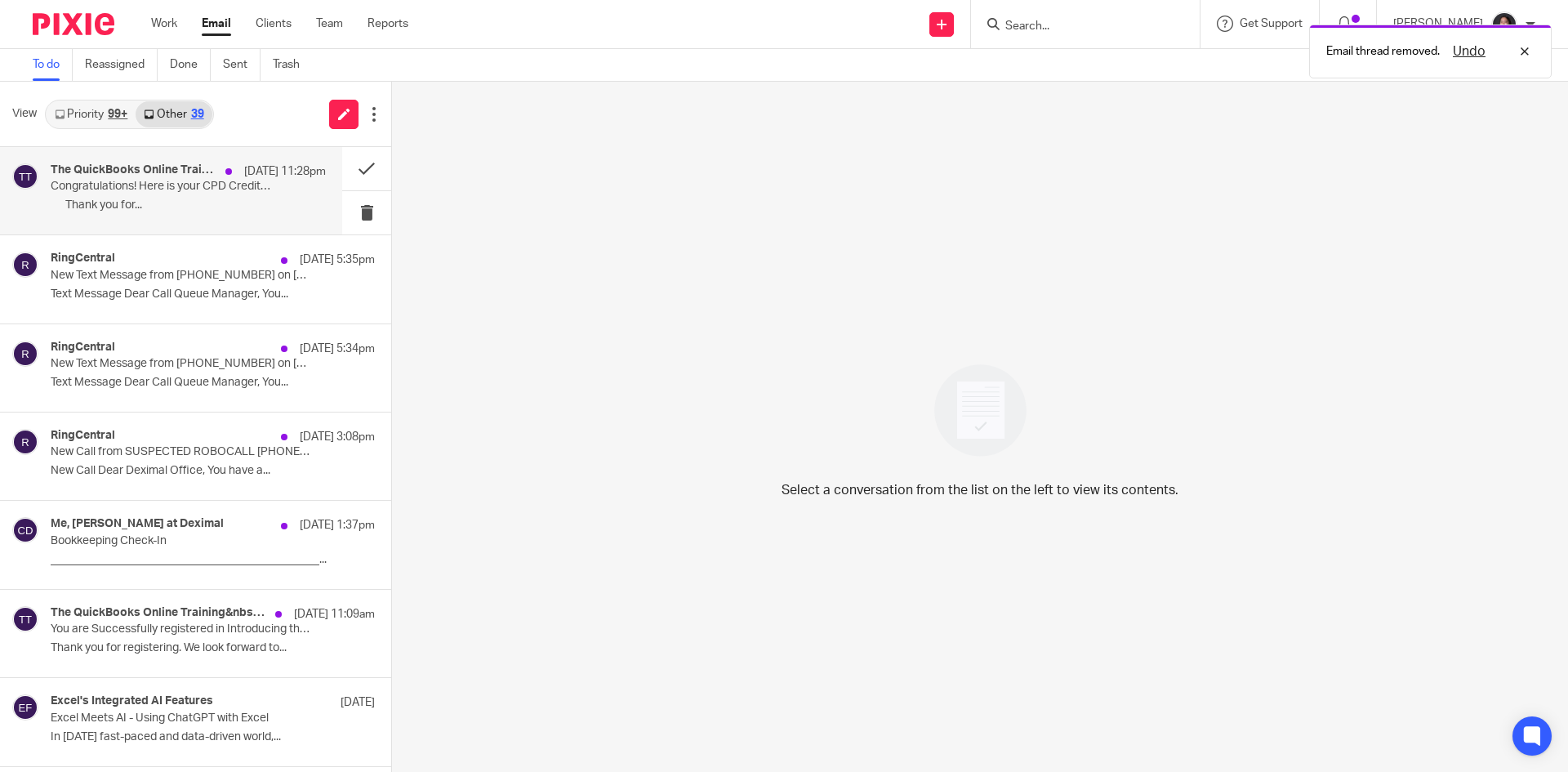
click at [187, 167] on h4 "The QuickBooks Online Training&nbsp;Team" at bounding box center [134, 170] width 167 height 14
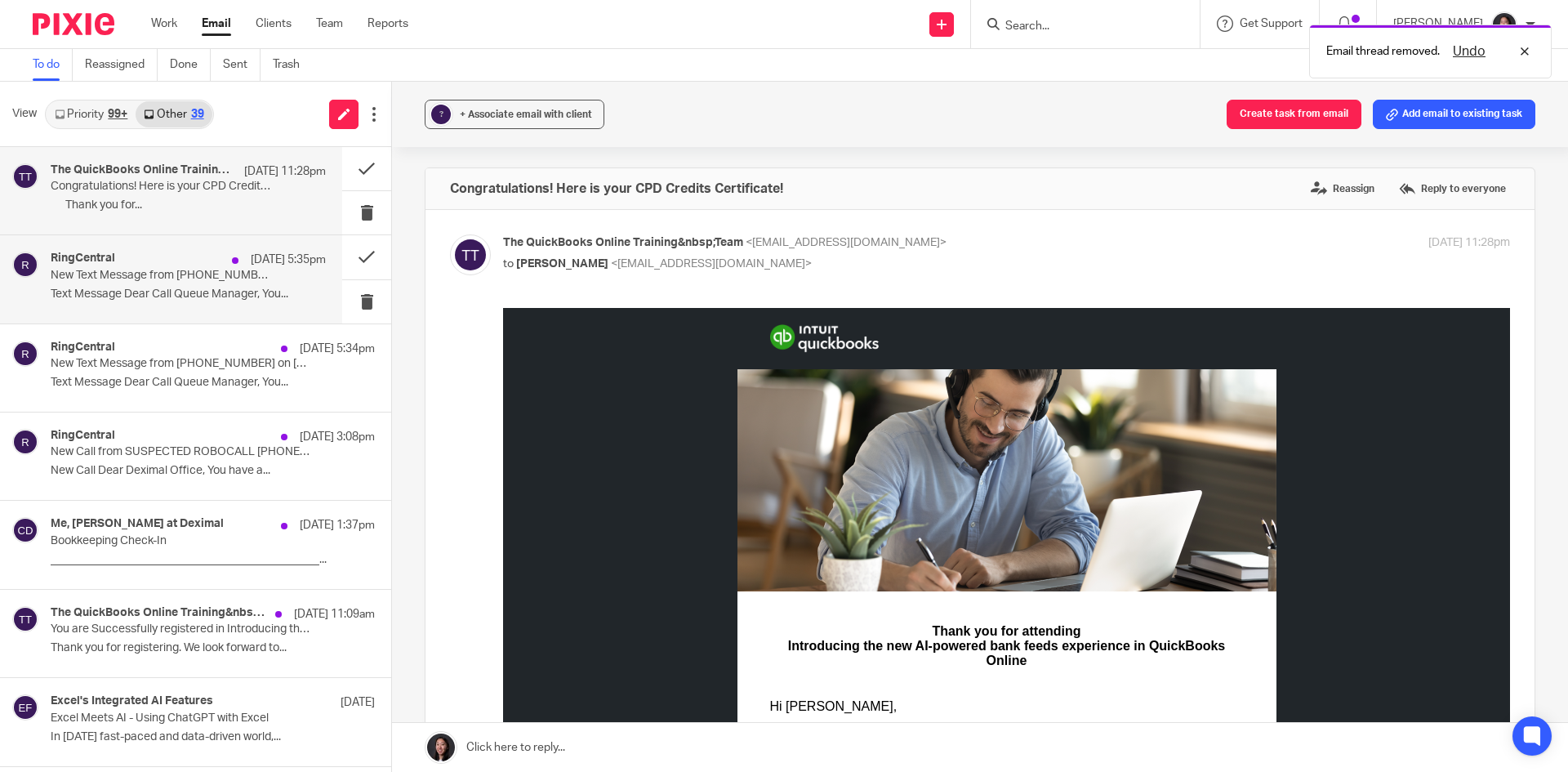
click at [192, 297] on p "Text Message Dear Call Queue Manager, You..." at bounding box center [188, 294] width 275 height 14
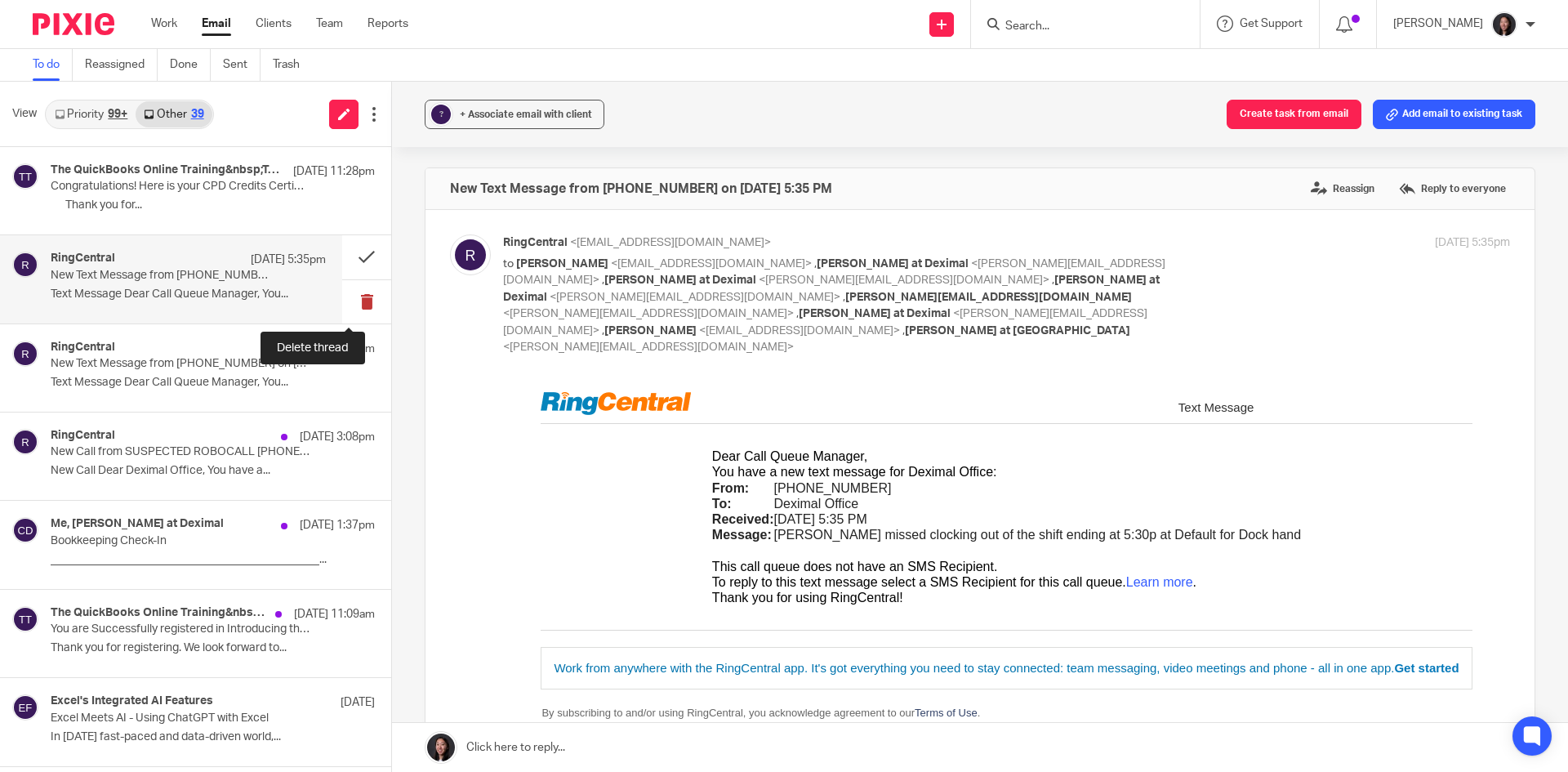
click at [342, 307] on button at bounding box center [366, 302] width 49 height 43
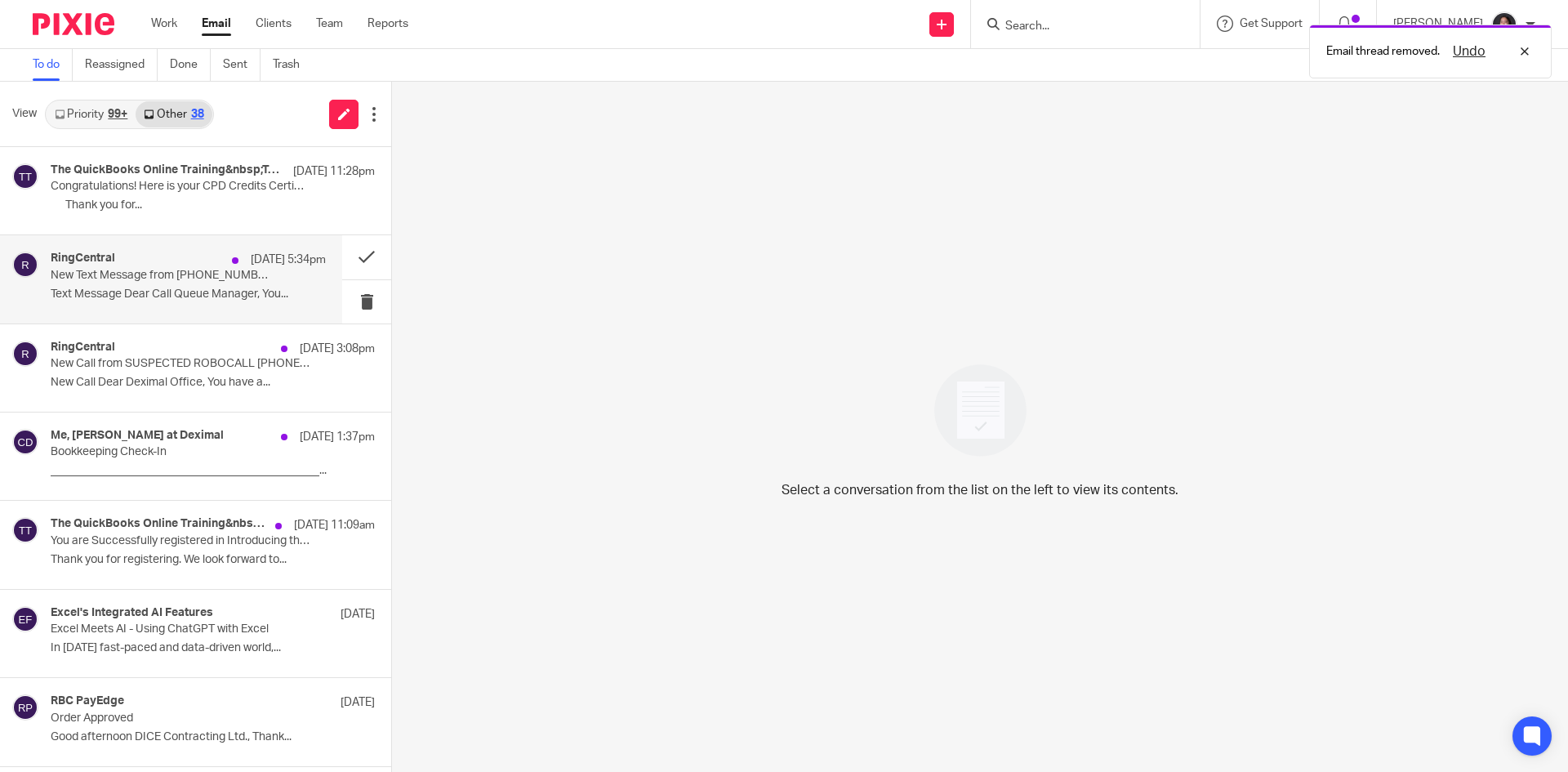
click at [231, 297] on p "Text Message Dear Call Queue Manager, You..." at bounding box center [188, 294] width 275 height 14
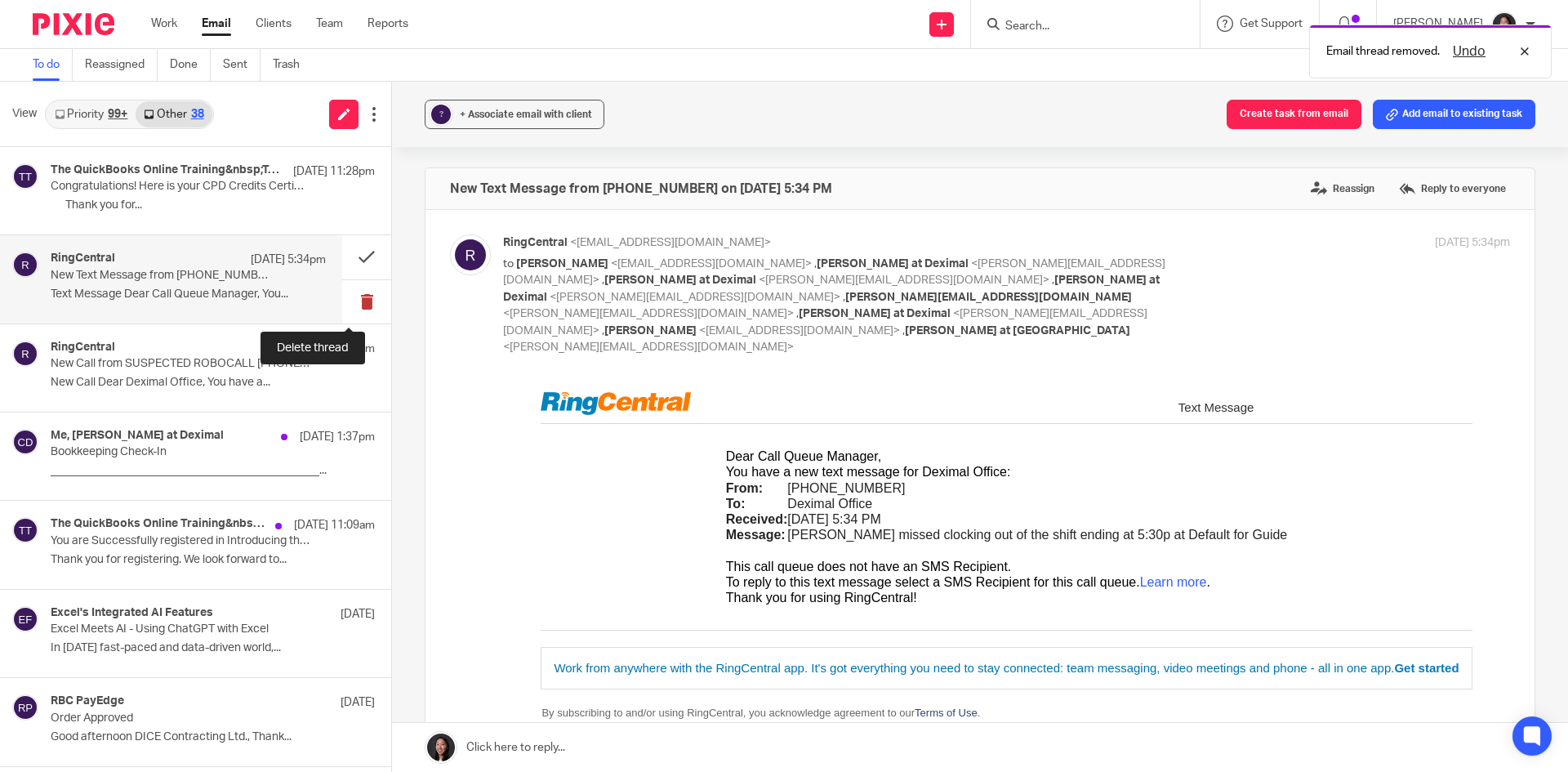
click at [352, 306] on button at bounding box center [366, 302] width 49 height 43
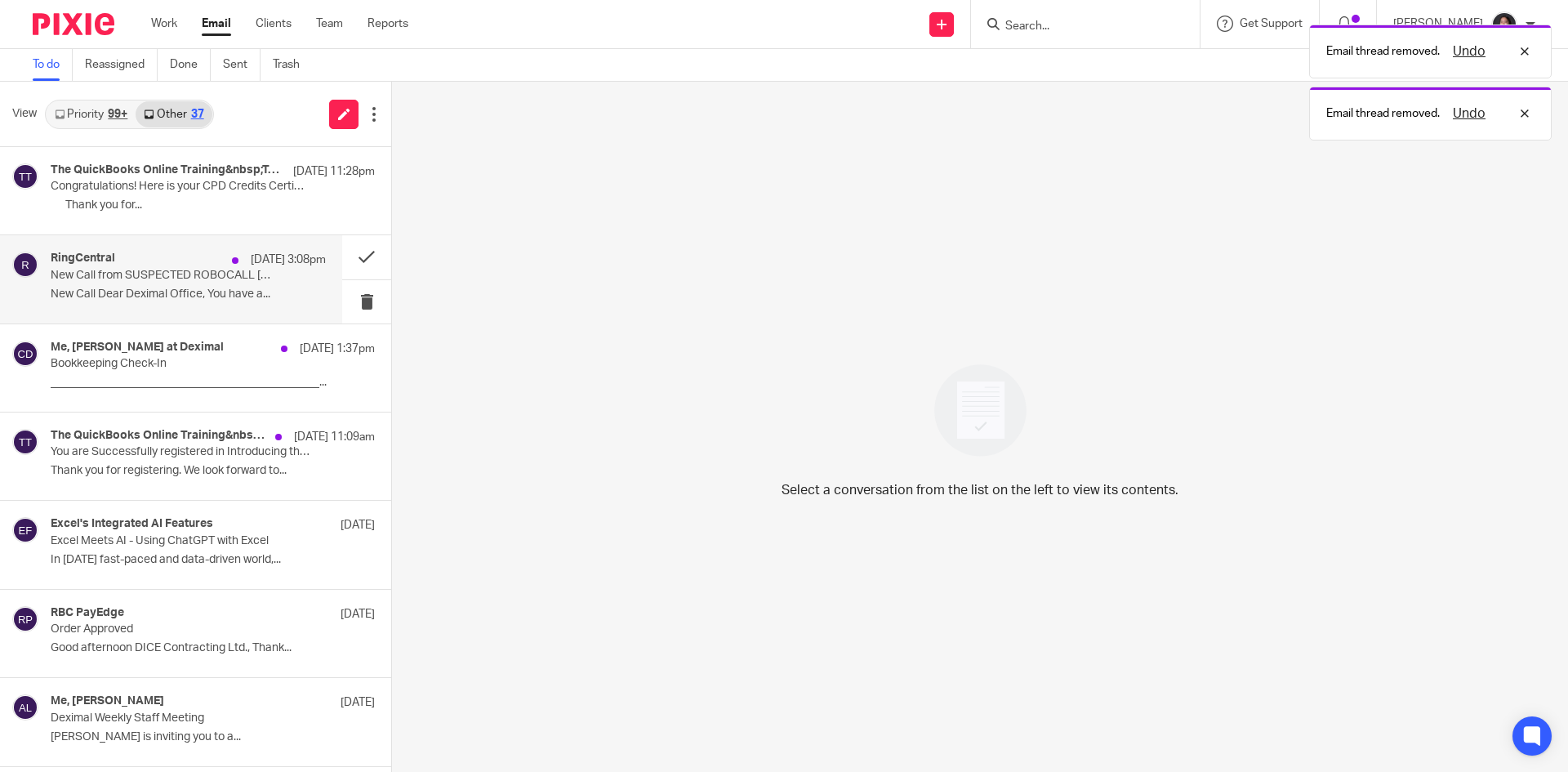
click at [255, 293] on p "New Call Dear Deximal Office, You have a..." at bounding box center [188, 294] width 275 height 14
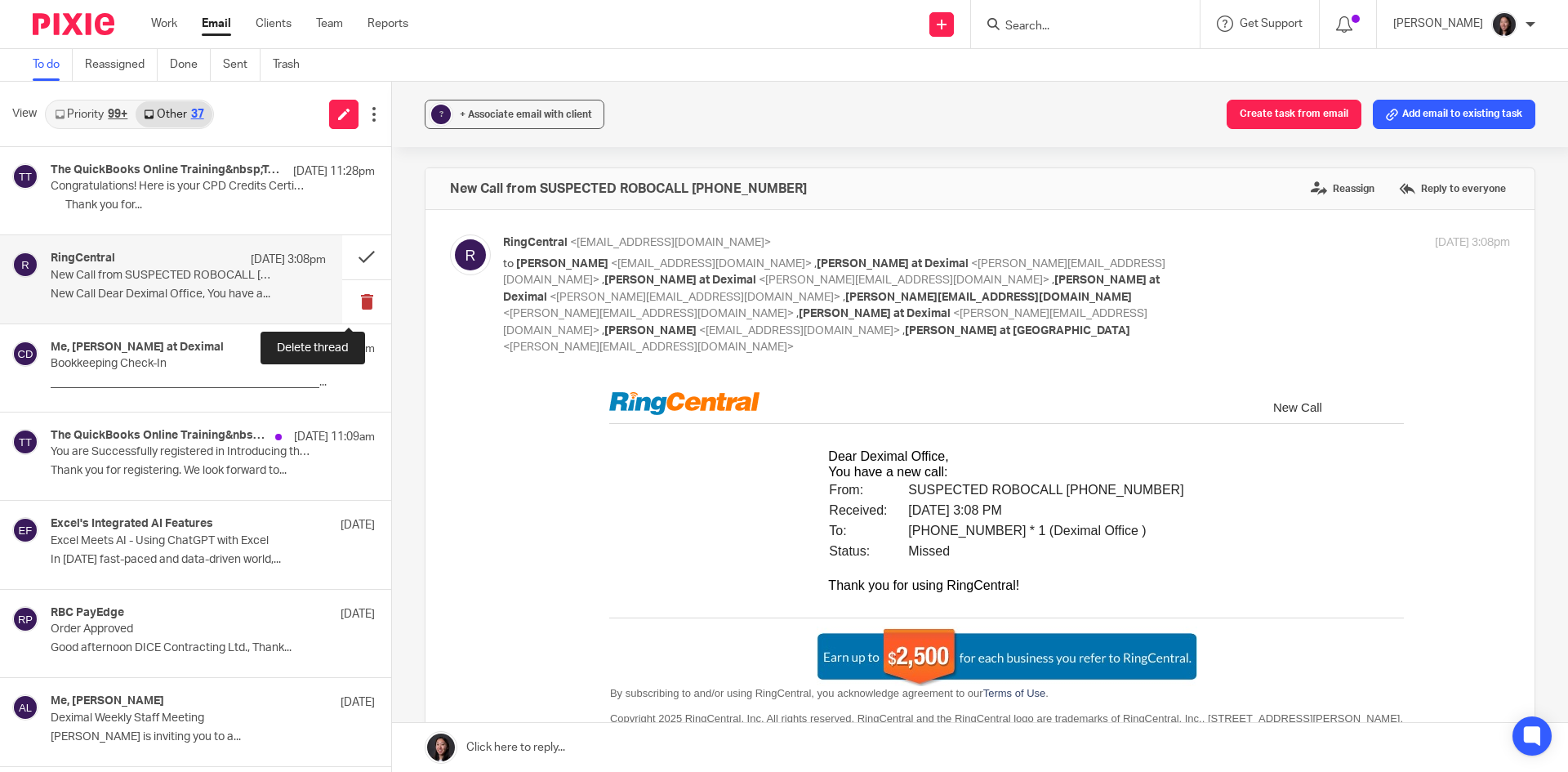
click at [342, 299] on button at bounding box center [366, 302] width 49 height 43
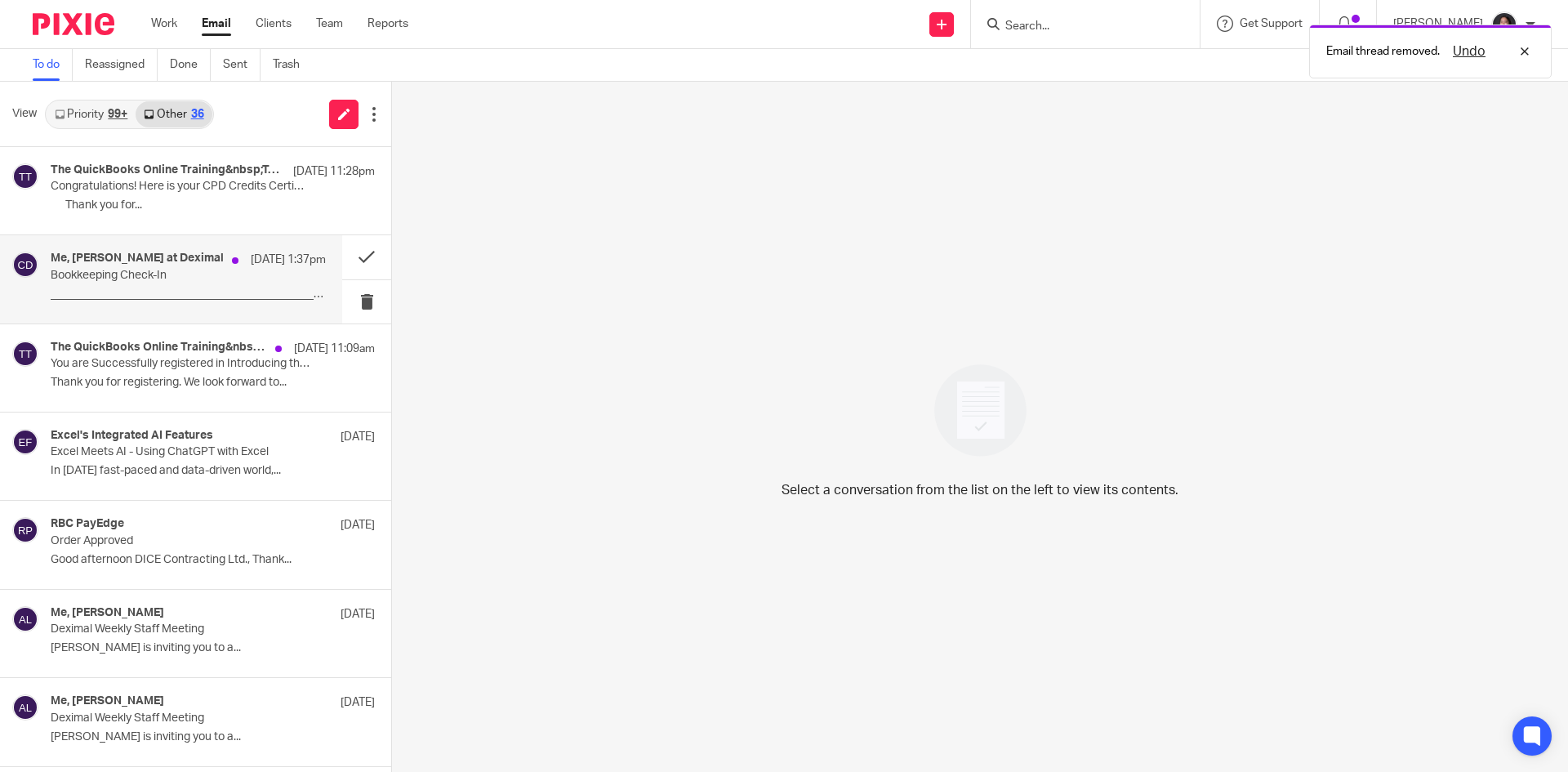
click at [201, 293] on p "_______________________________________________..." at bounding box center [188, 294] width 275 height 14
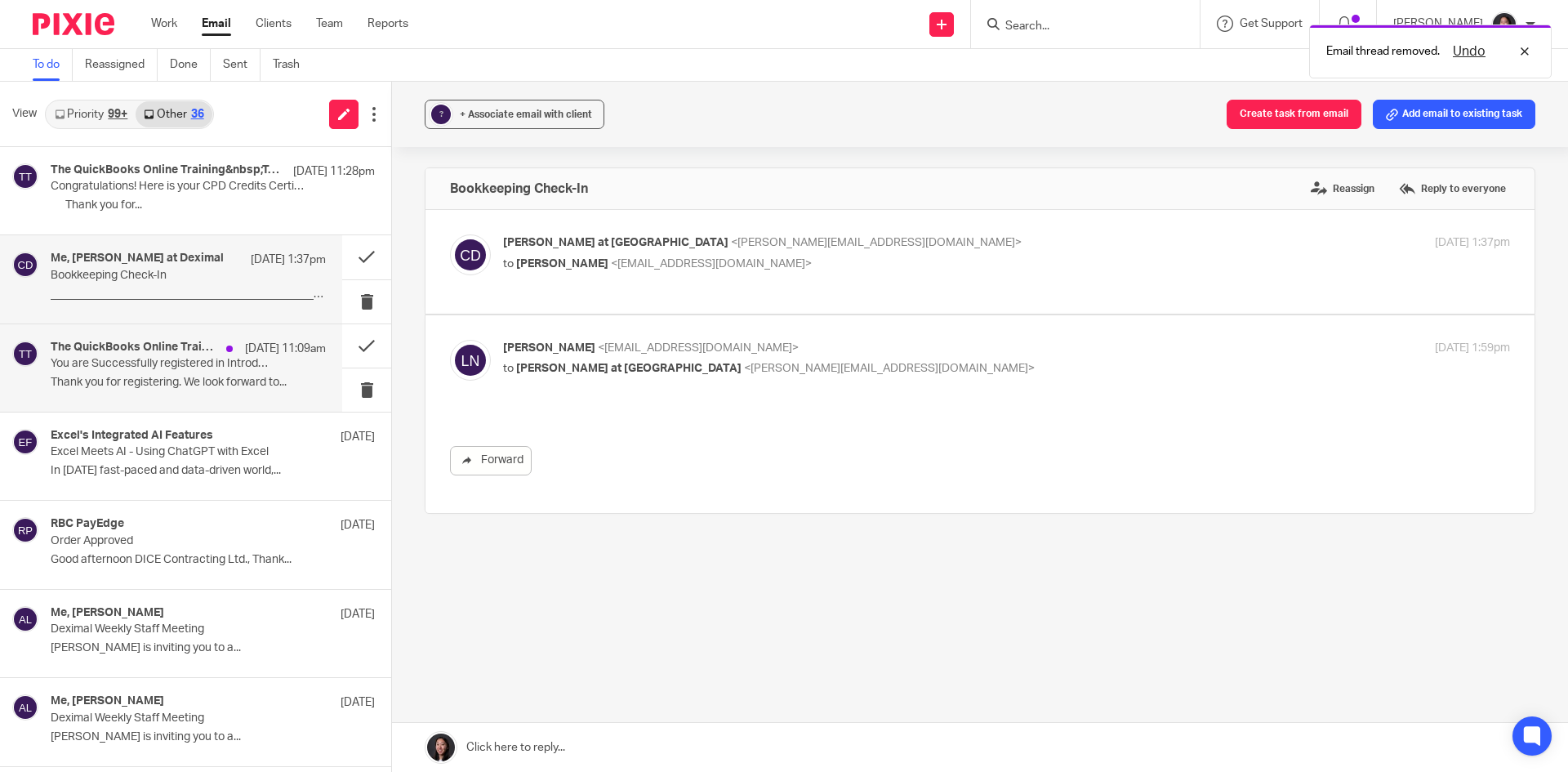
click at [184, 367] on p "You are Successfully registered in Introducing the new AI-powered bank feeds ex…" at bounding box center [161, 364] width 220 height 14
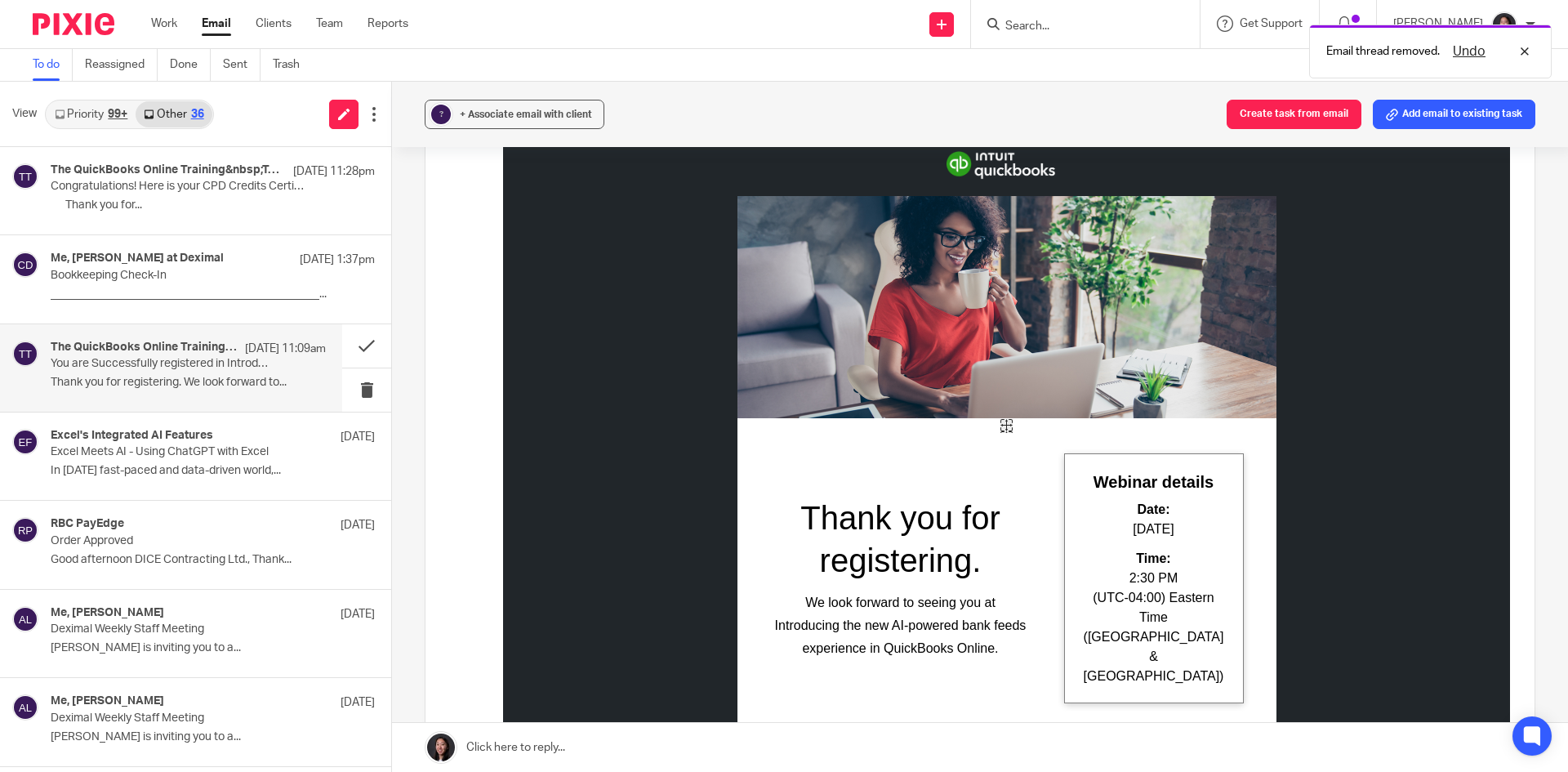
scroll to position [163, 0]
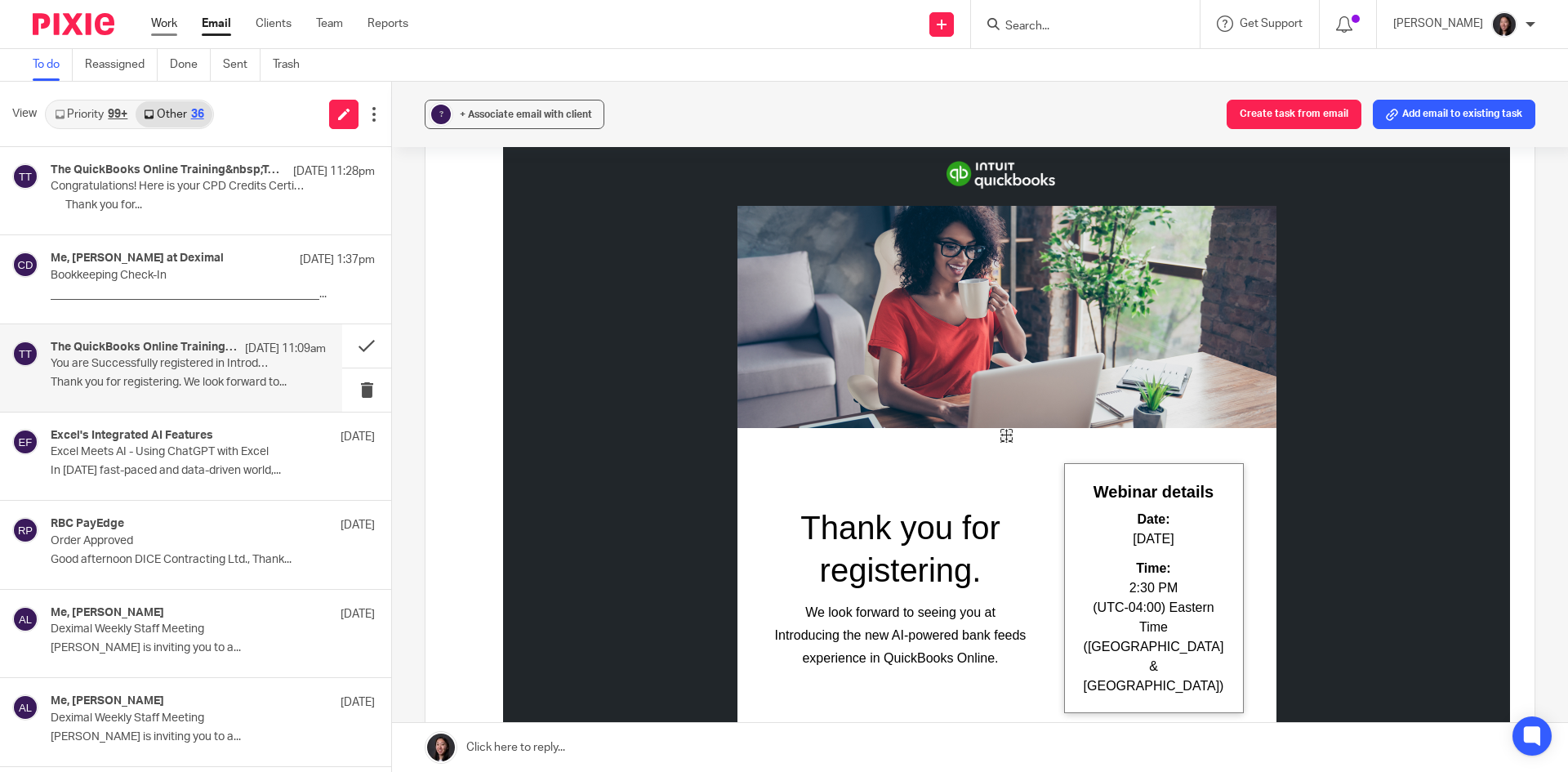
click at [167, 26] on link "Work" at bounding box center [164, 23] width 26 height 16
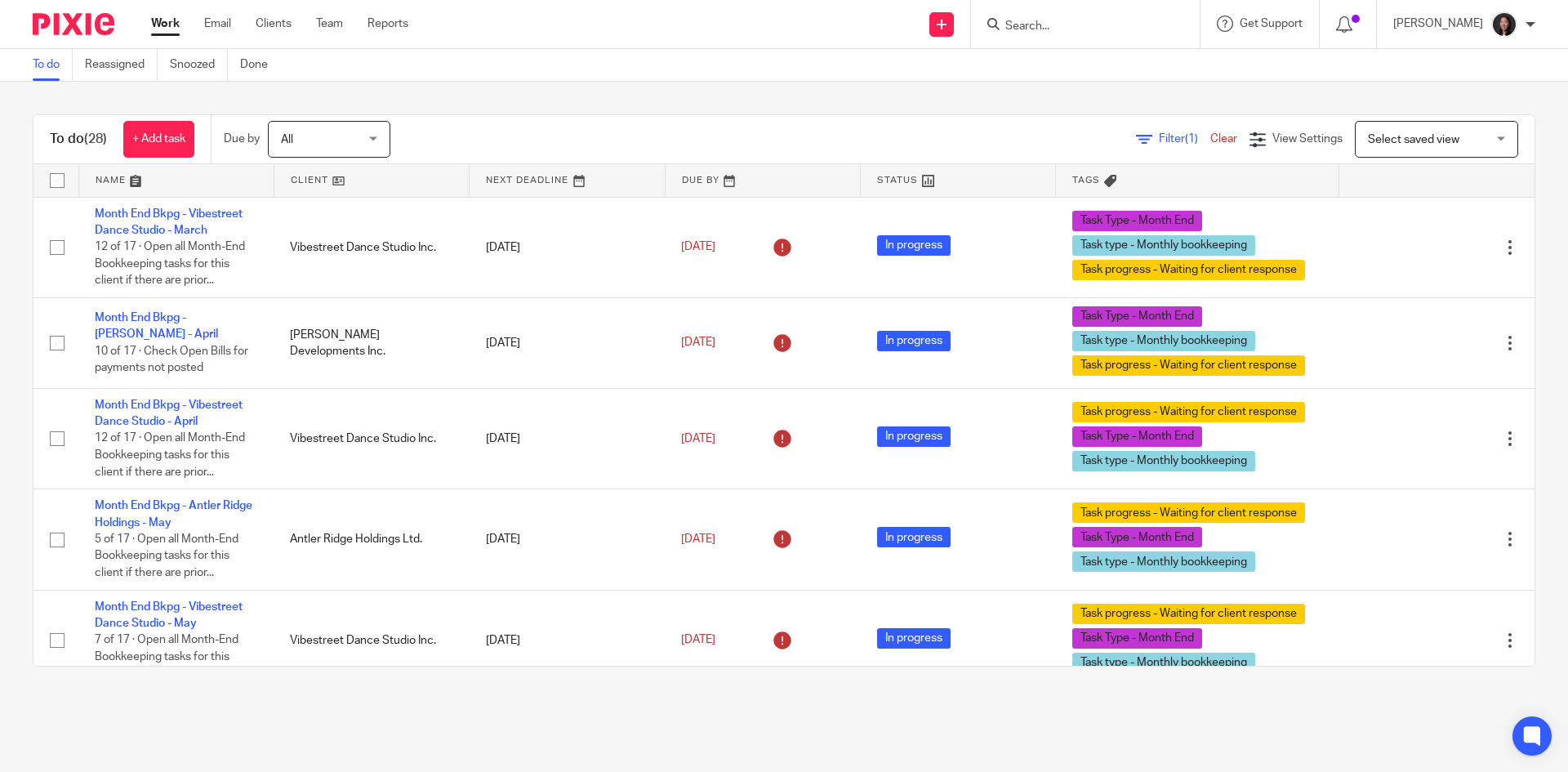
click at [356, 174] on link at bounding box center [371, 181] width 194 height 33
